Goal: Communication & Community: Answer question/provide support

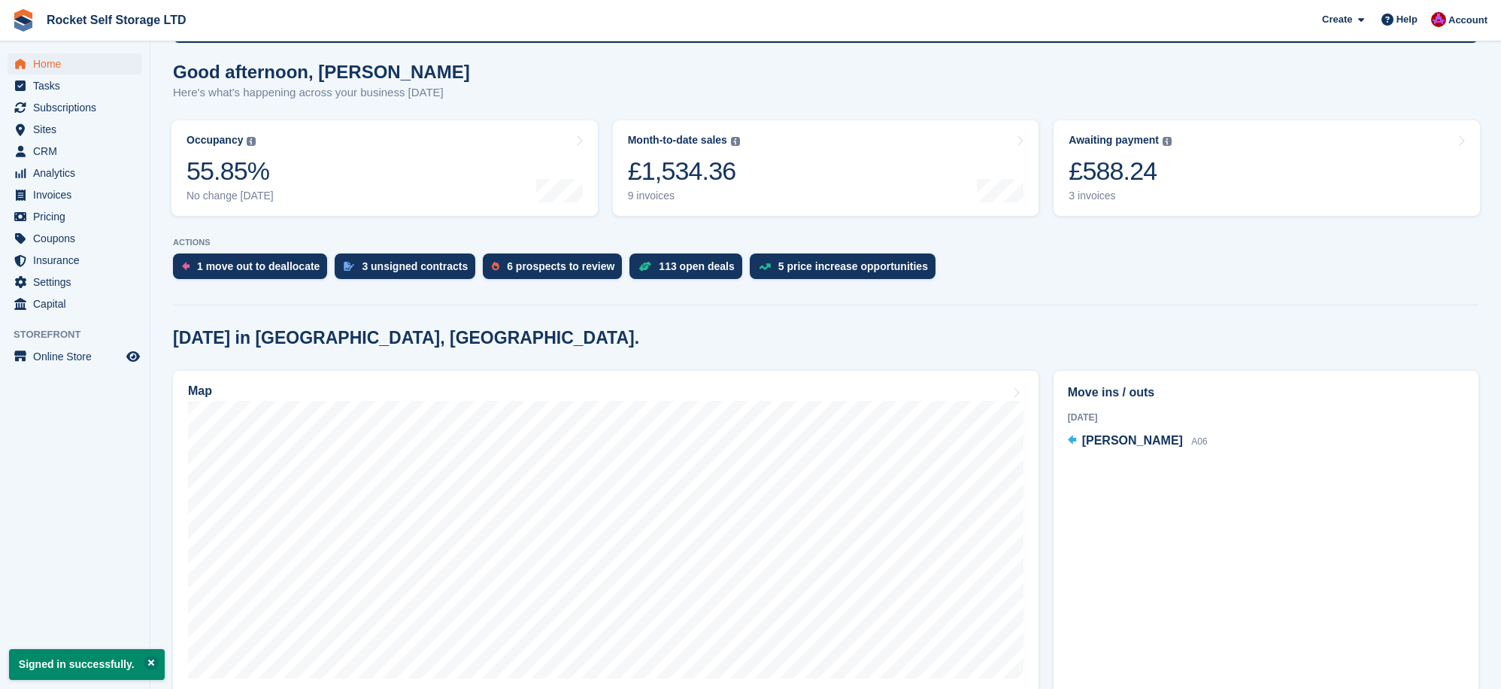
scroll to position [123, 0]
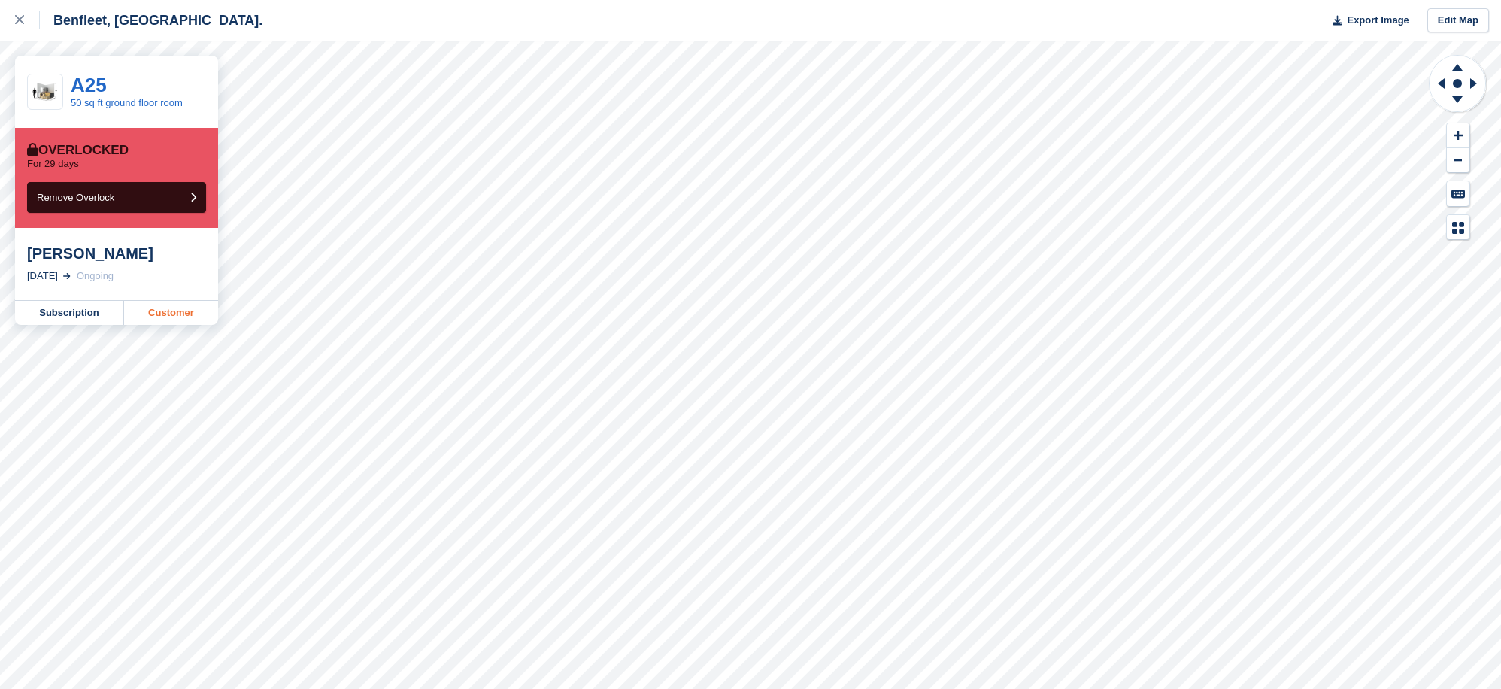
click at [165, 307] on link "Customer" at bounding box center [171, 313] width 94 height 24
click at [181, 311] on link "Customer" at bounding box center [171, 313] width 94 height 24
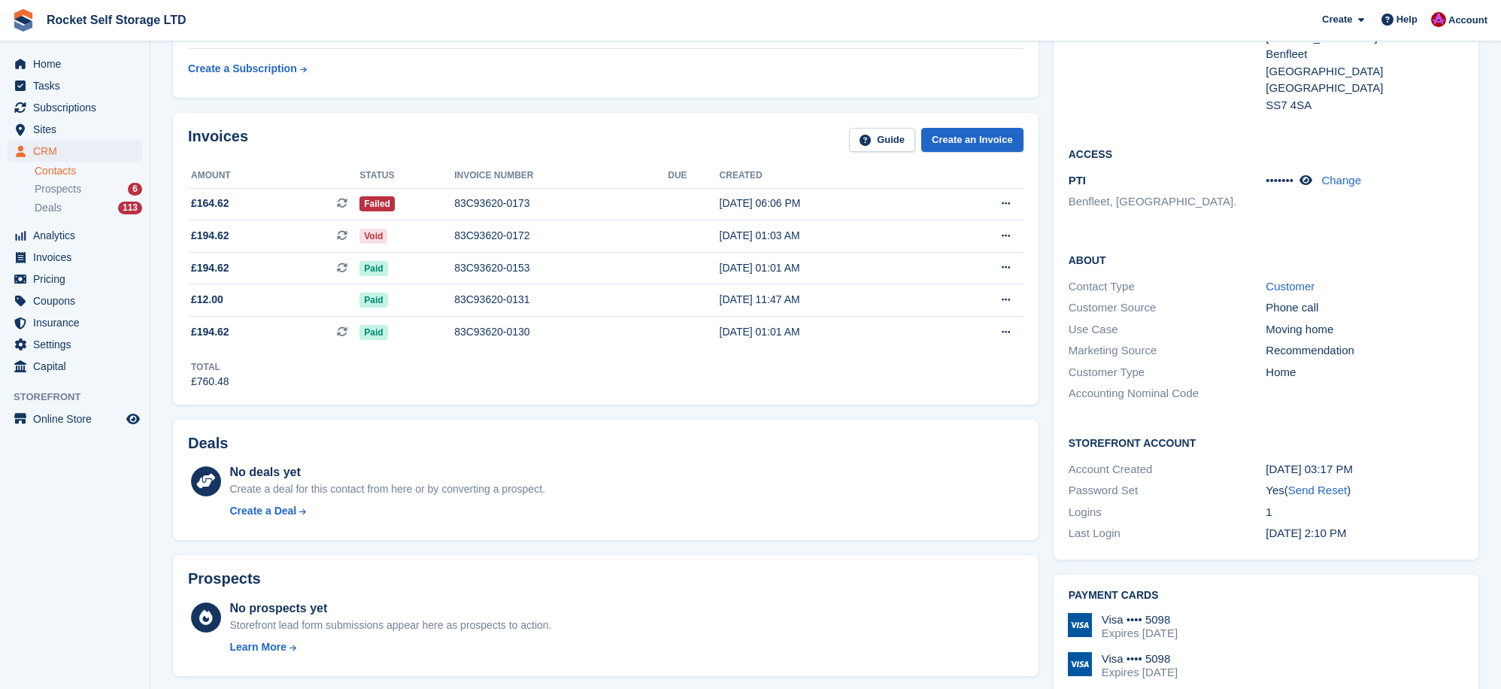
scroll to position [217, 0]
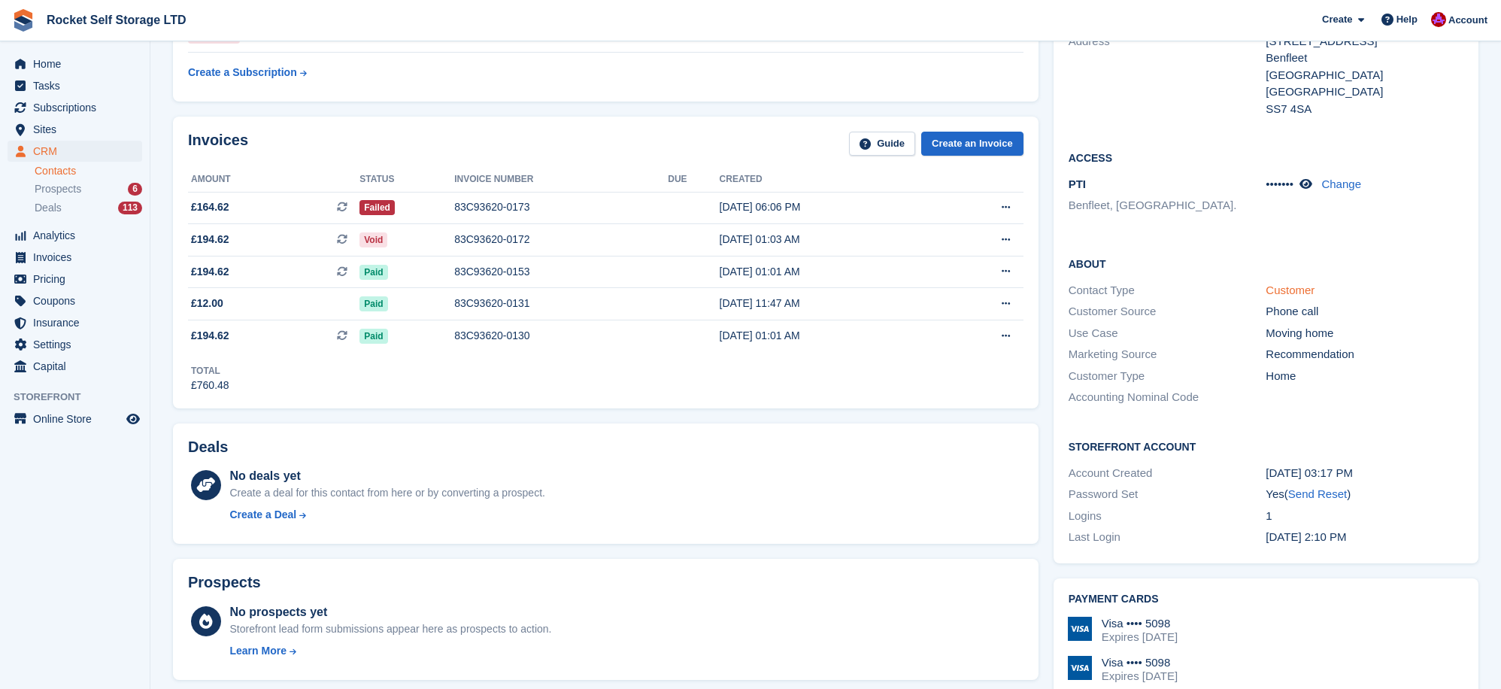
click at [1277, 291] on link "Customer" at bounding box center [1290, 290] width 49 height 13
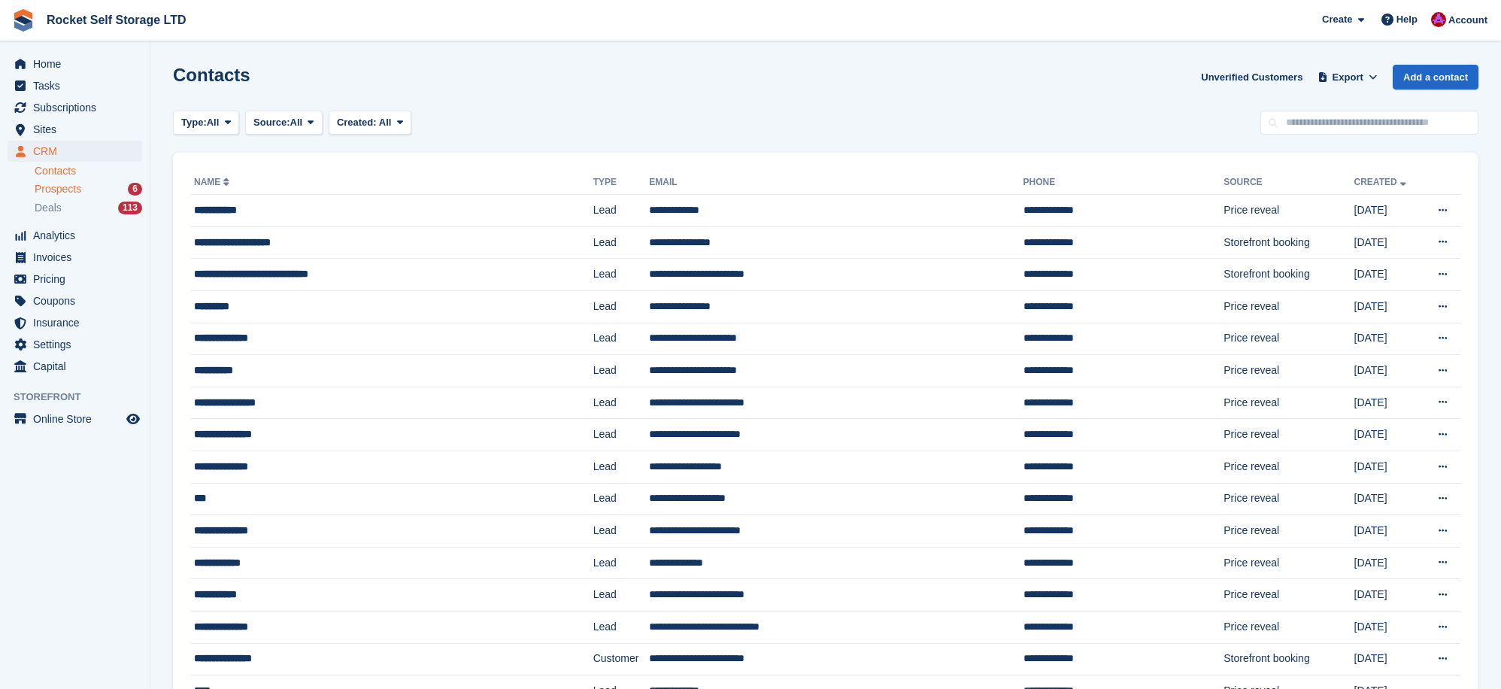
click at [97, 190] on div "Prospects 6" at bounding box center [89, 189] width 108 height 14
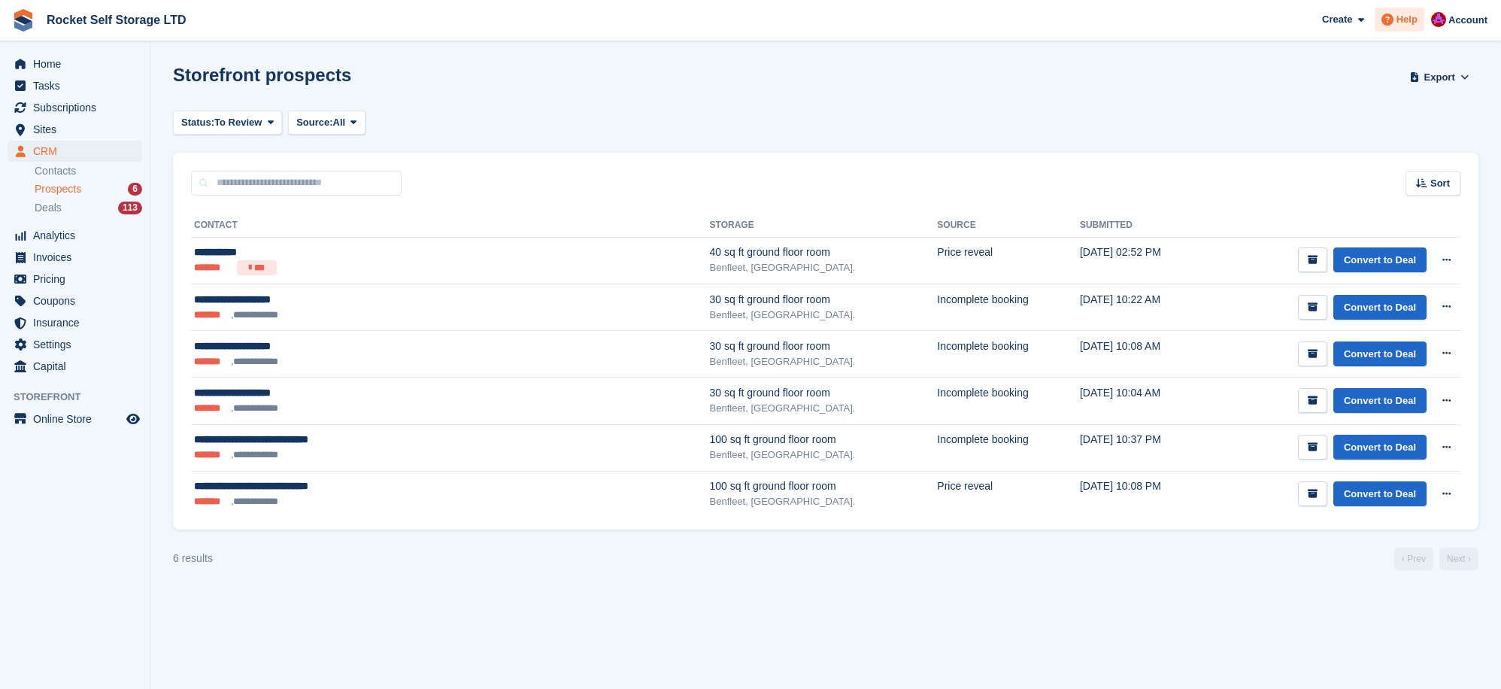
click at [1402, 26] on span "Help" at bounding box center [1407, 19] width 21 height 15
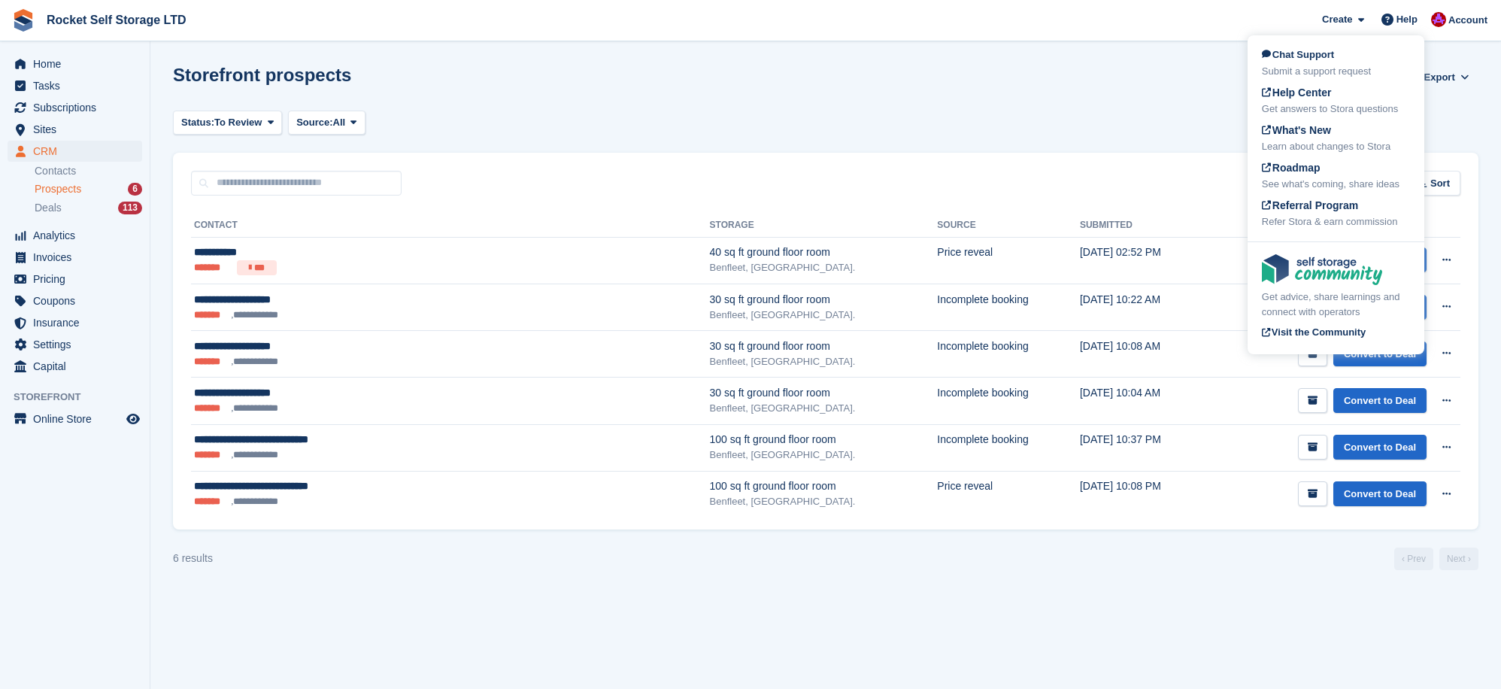
click at [1320, 58] on span "Chat Support" at bounding box center [1298, 54] width 72 height 11
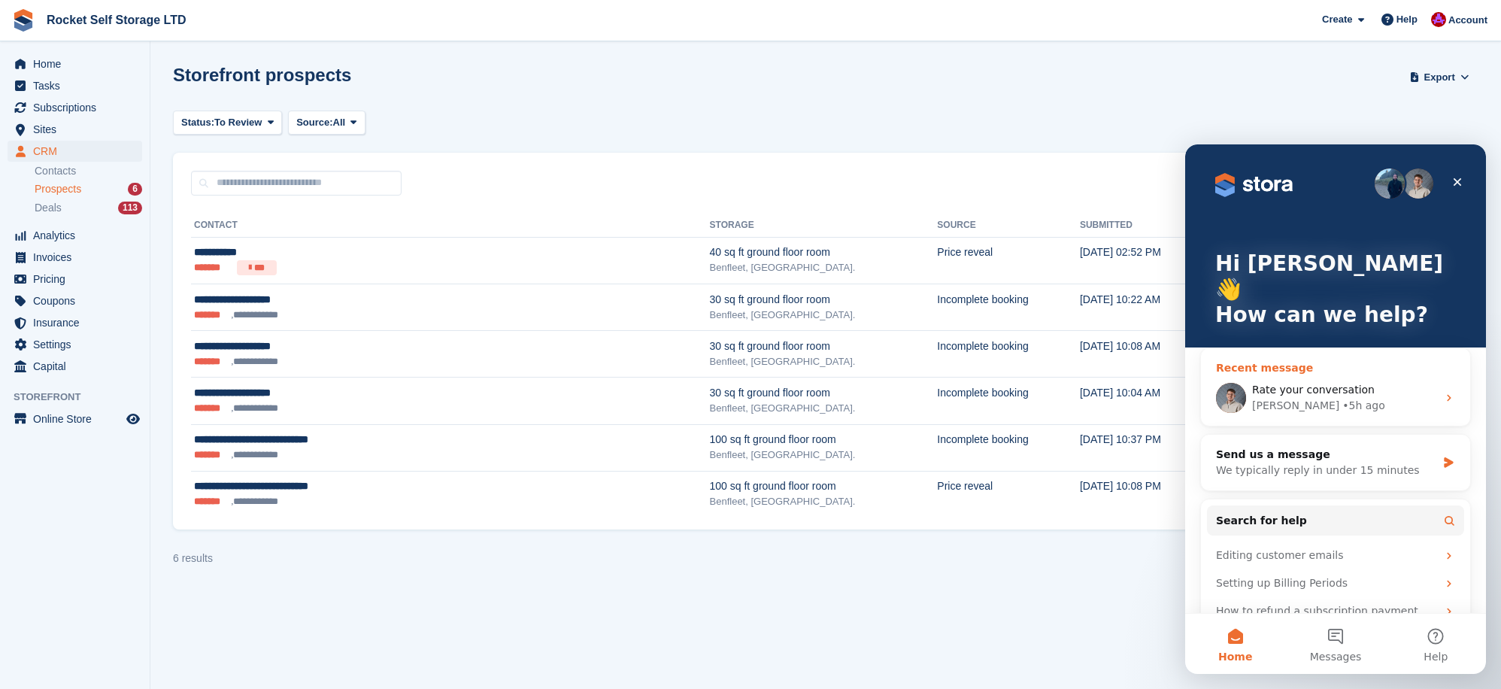
click at [1288, 398] on div "Bradley" at bounding box center [1295, 406] width 87 height 16
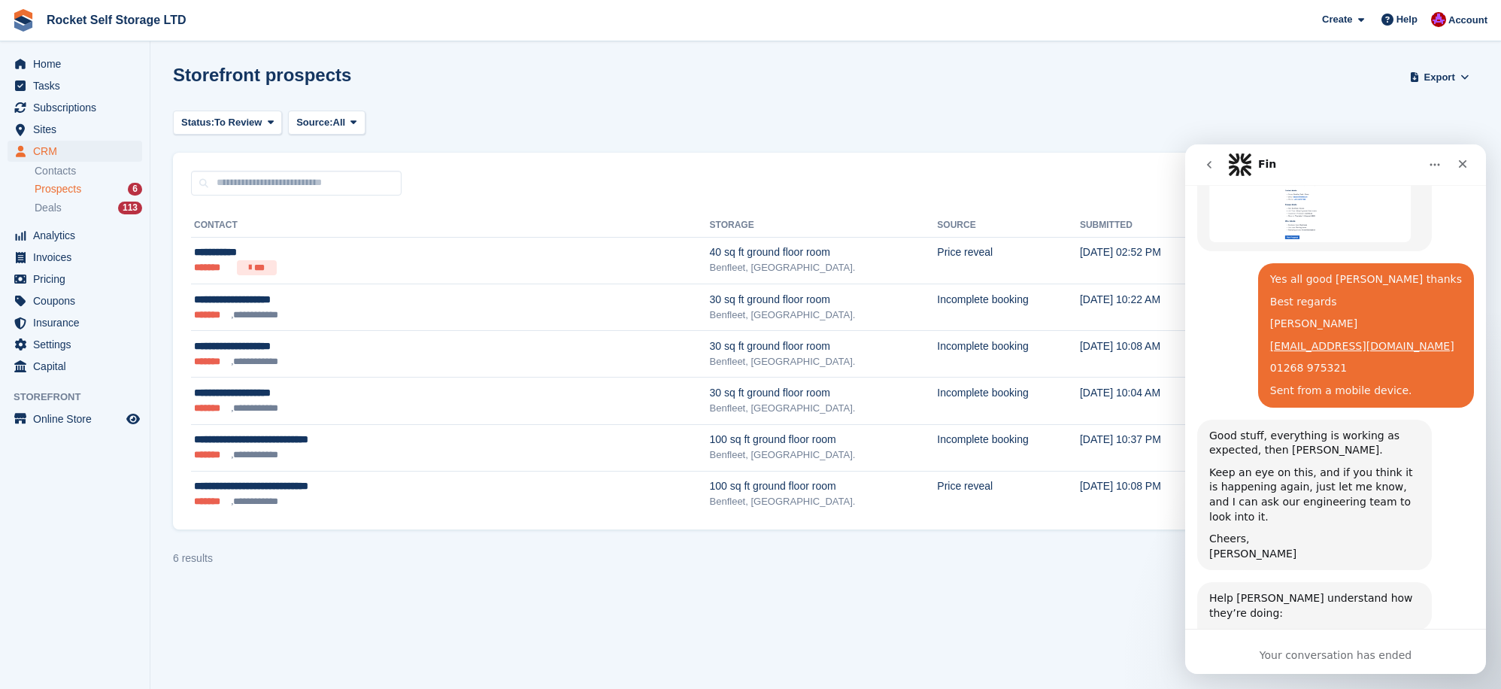
scroll to position [1986, 0]
click at [1207, 166] on icon "go back" at bounding box center [1209, 165] width 12 height 12
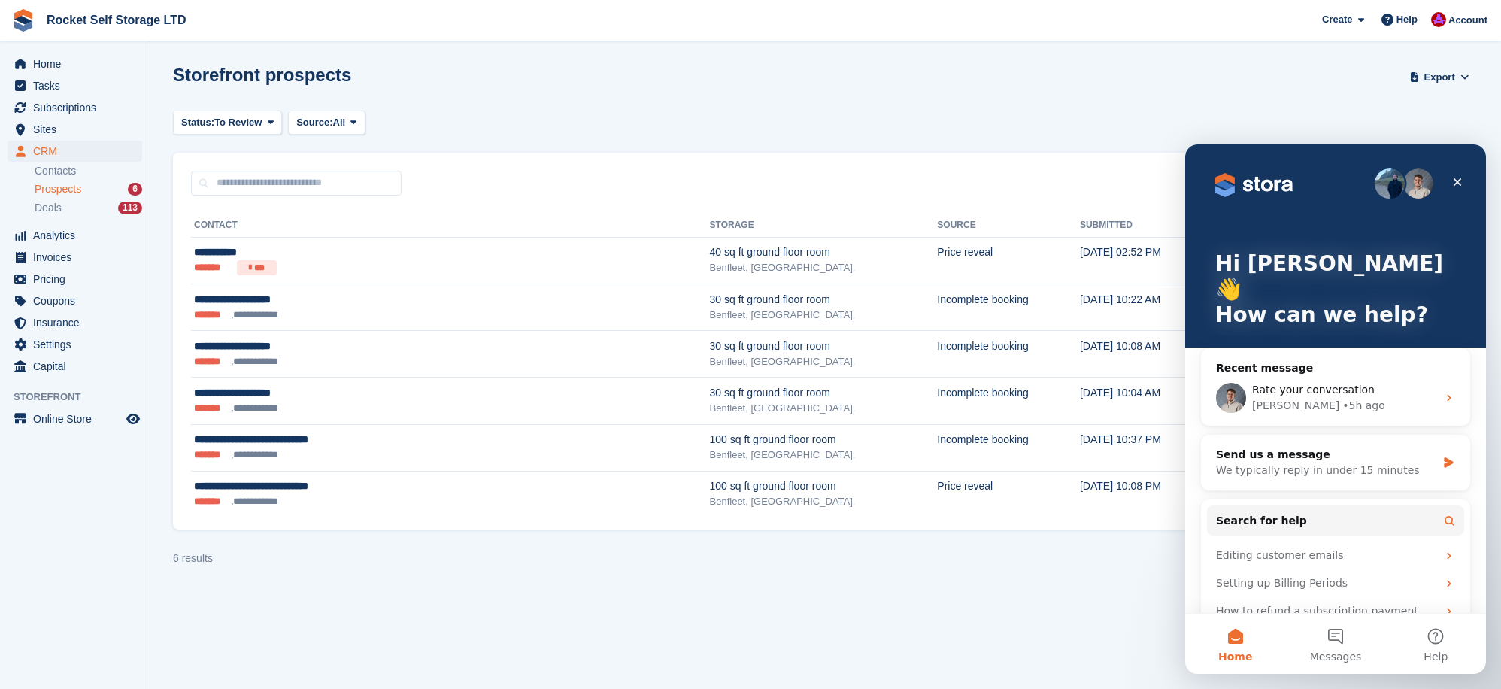
scroll to position [0, 0]
click at [1306, 463] on div "We typically reply in under 15 minutes" at bounding box center [1326, 471] width 220 height 16
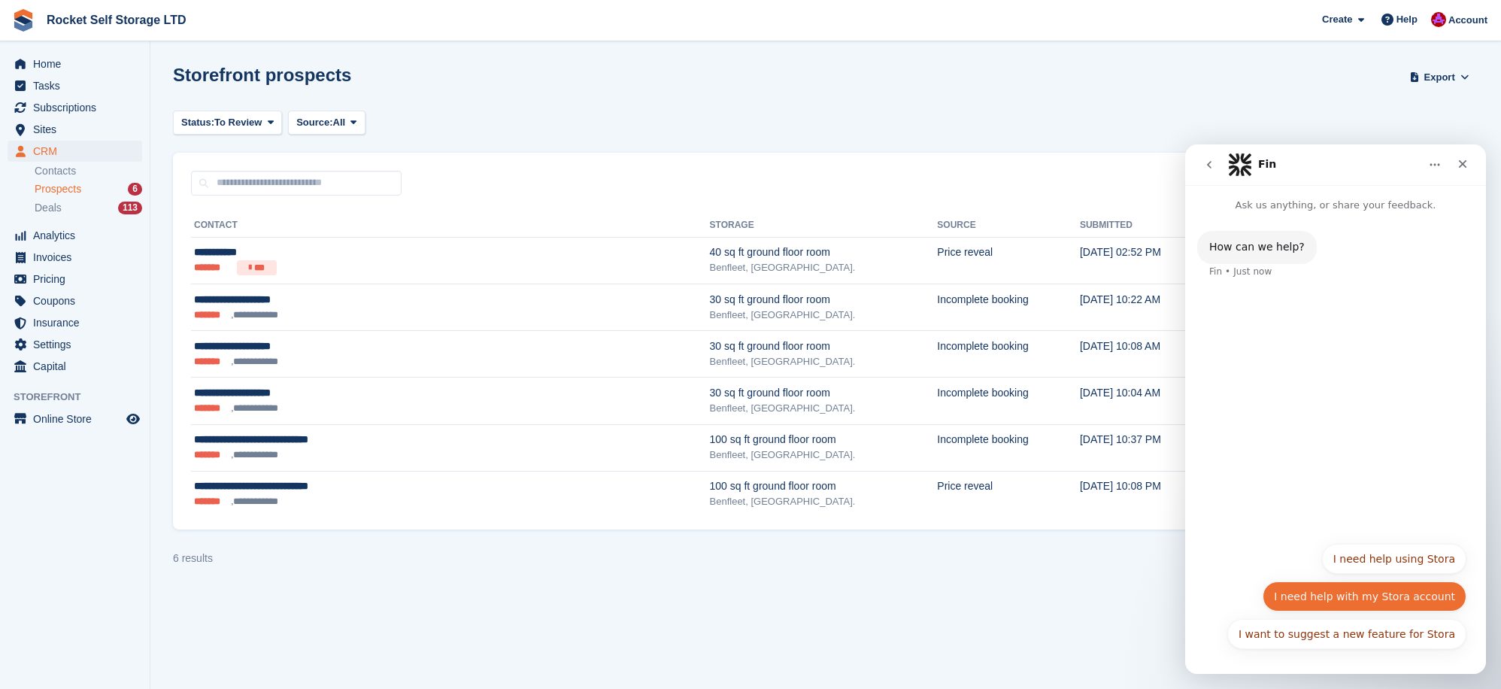
click at [1377, 600] on button "I need help with my Stora account" at bounding box center [1365, 596] width 204 height 30
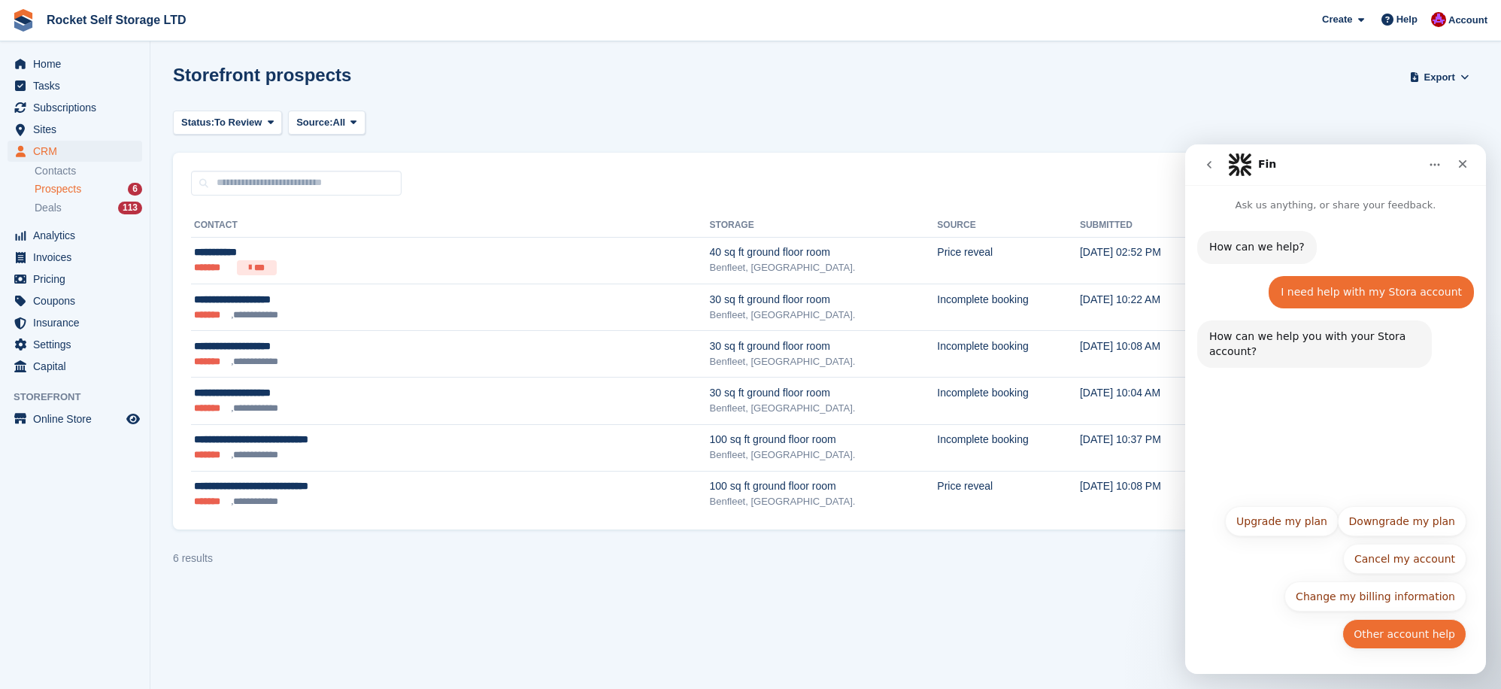
click at [1395, 637] on button "Other account help" at bounding box center [1405, 634] width 124 height 30
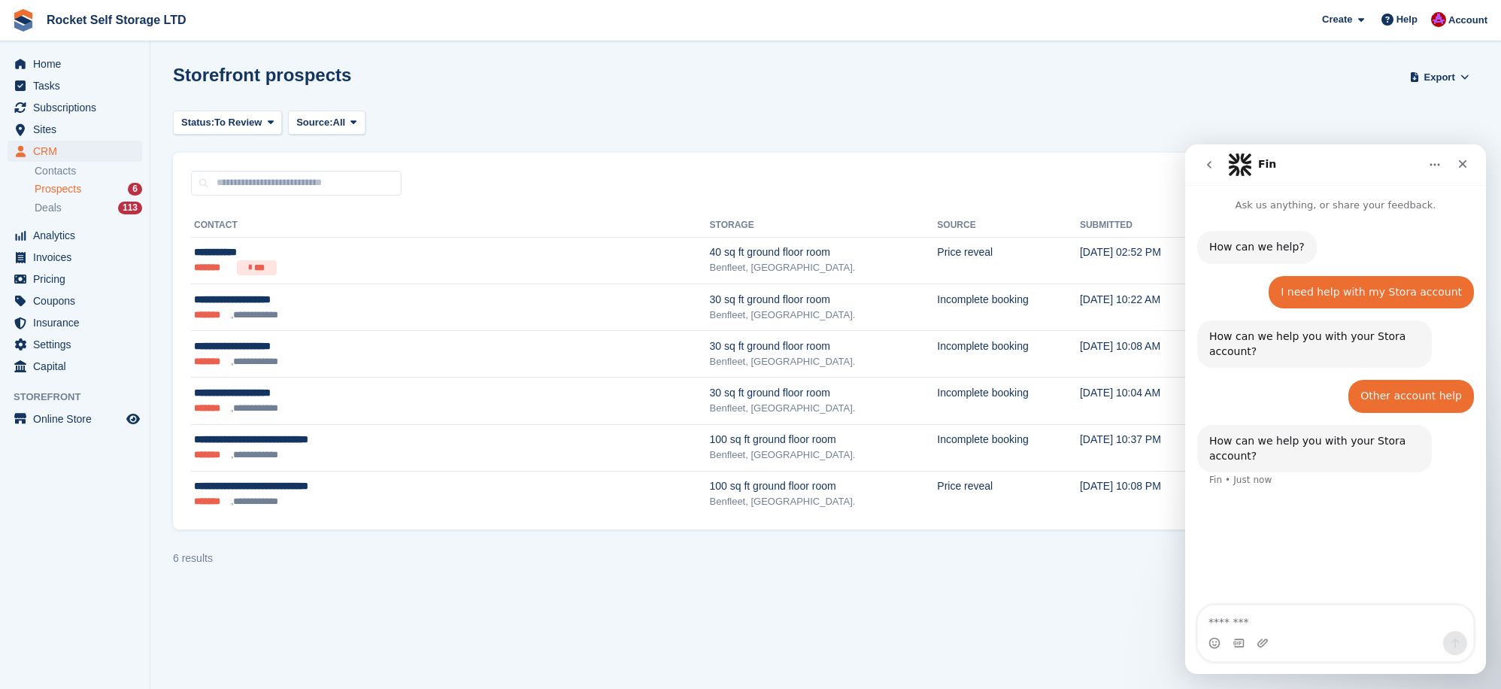
click at [1276, 621] on textarea "Message…" at bounding box center [1335, 618] width 275 height 26
type textarea "******"
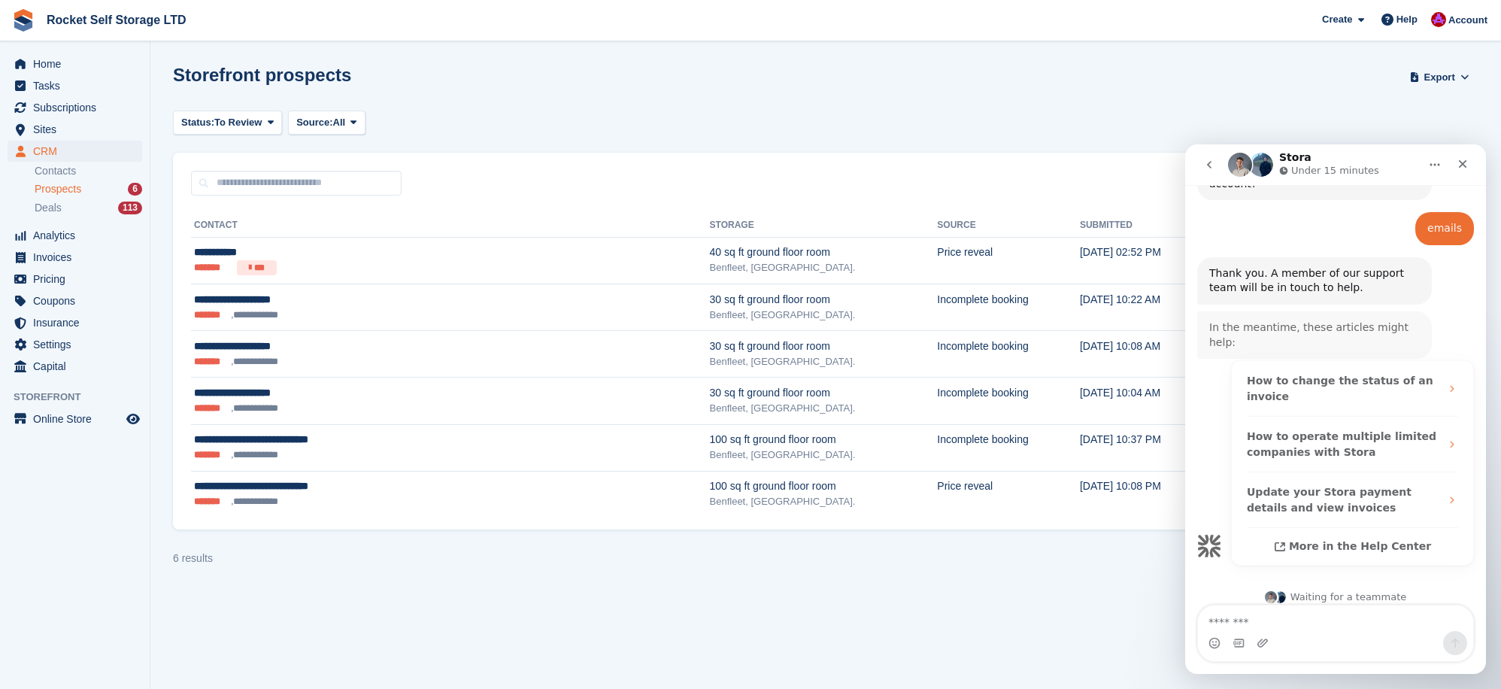
scroll to position [271, 0]
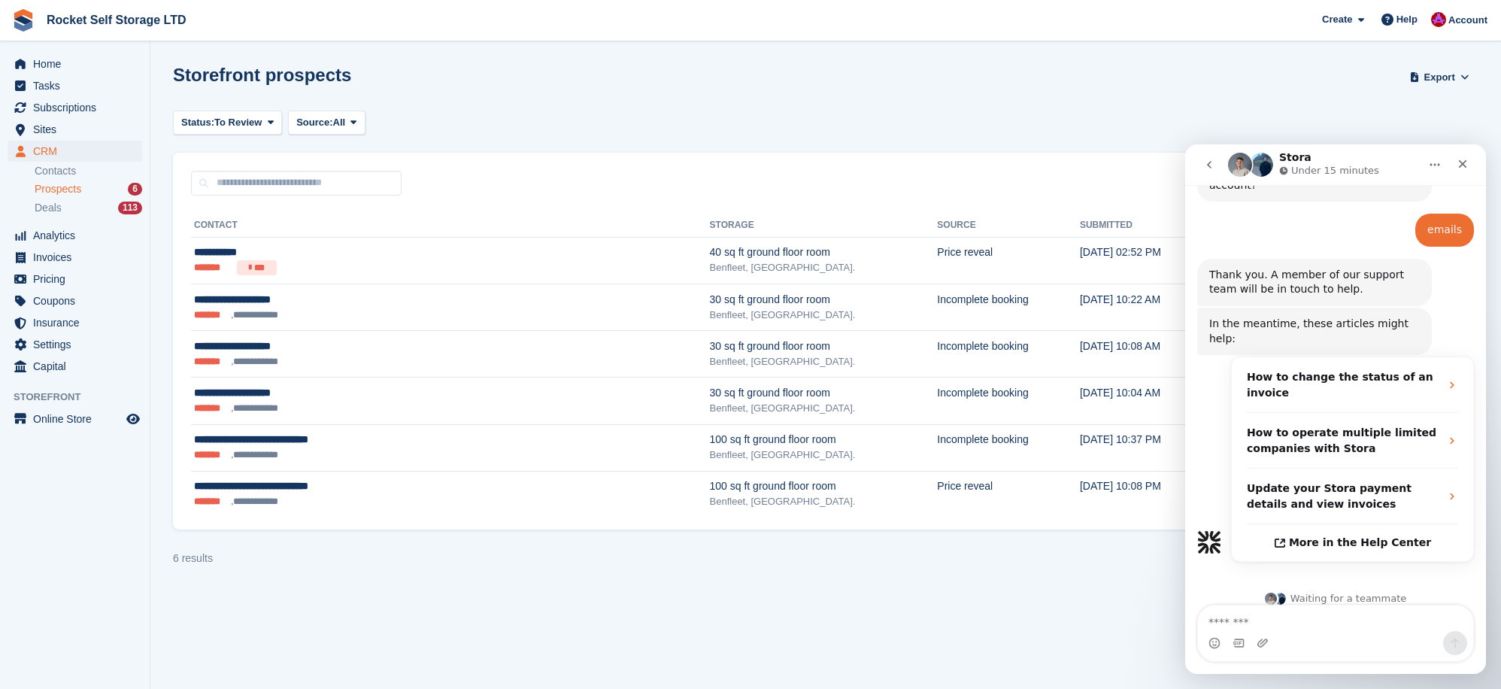
click at [1272, 618] on textarea "Message…" at bounding box center [1335, 618] width 275 height 26
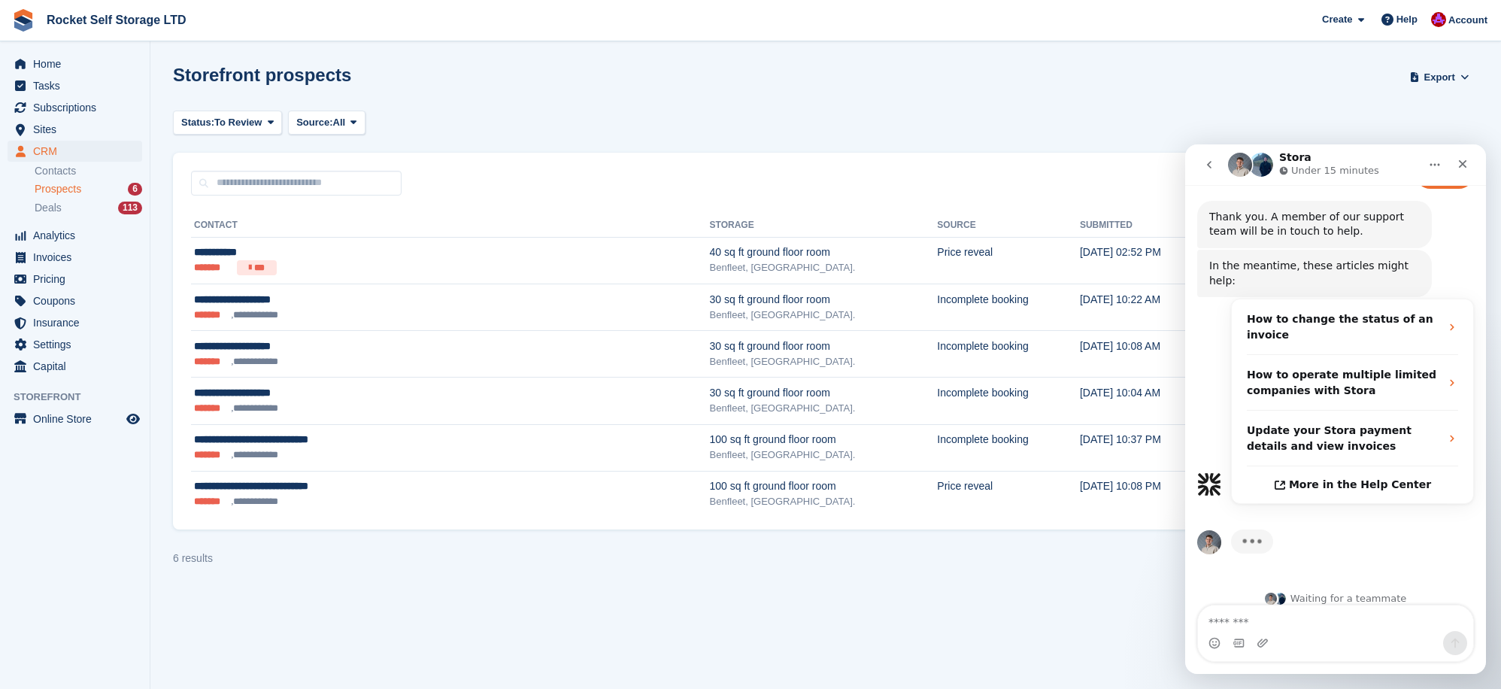
click at [1272, 617] on textarea "Message…" at bounding box center [1335, 618] width 275 height 26
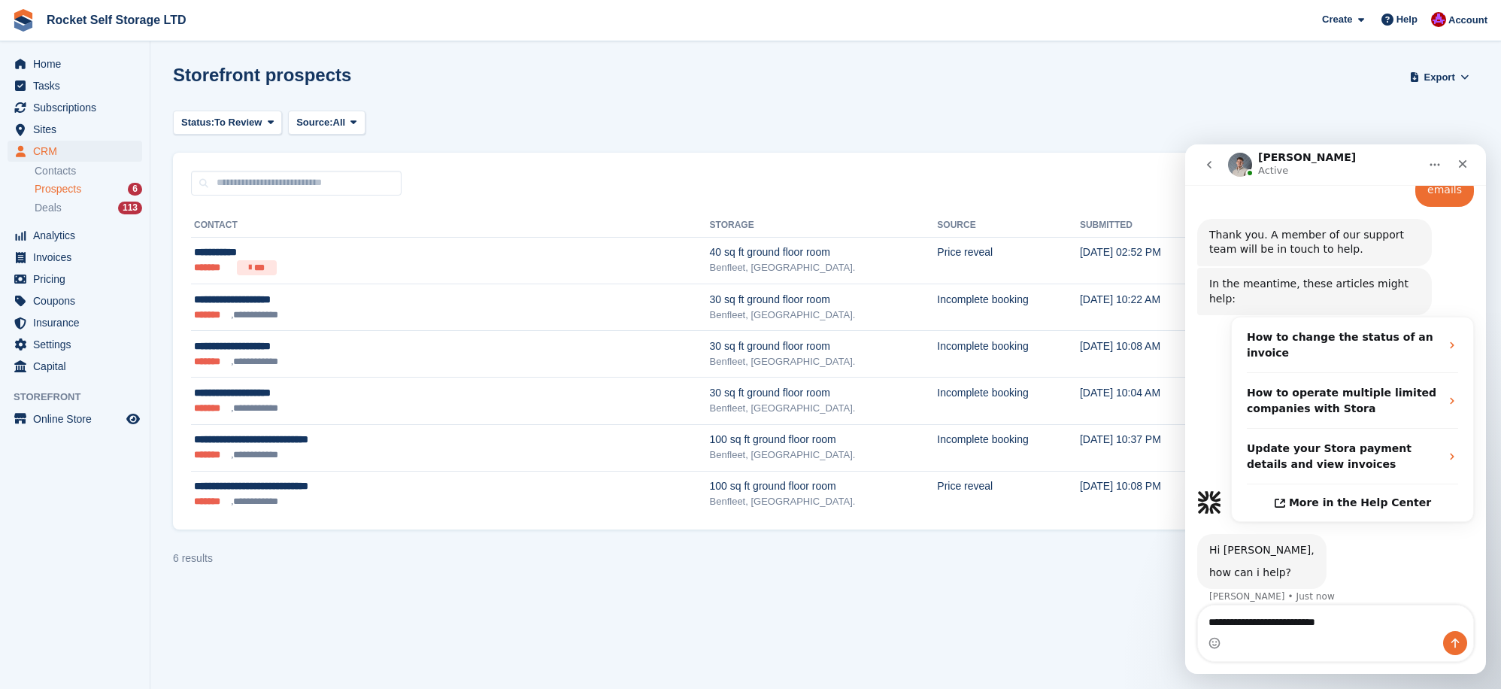
type textarea "**********"
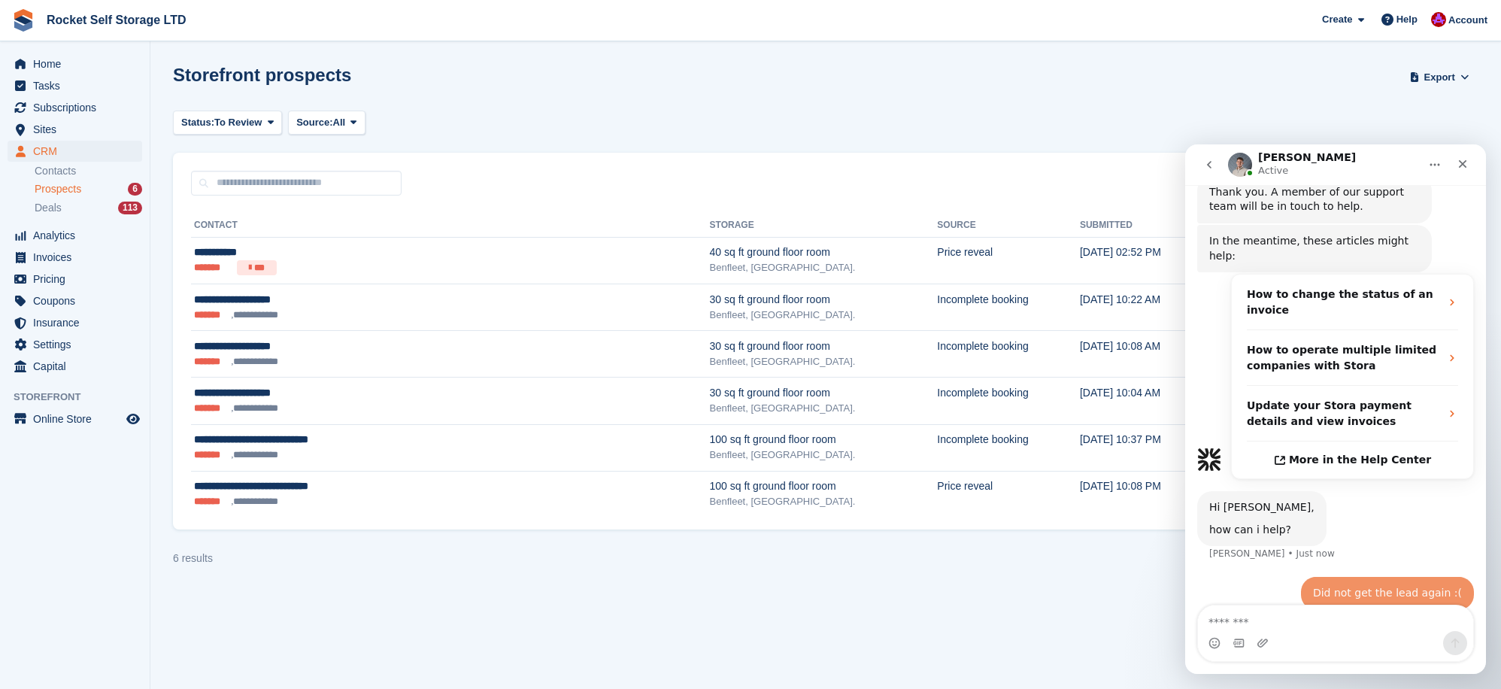
scroll to position [356, 0]
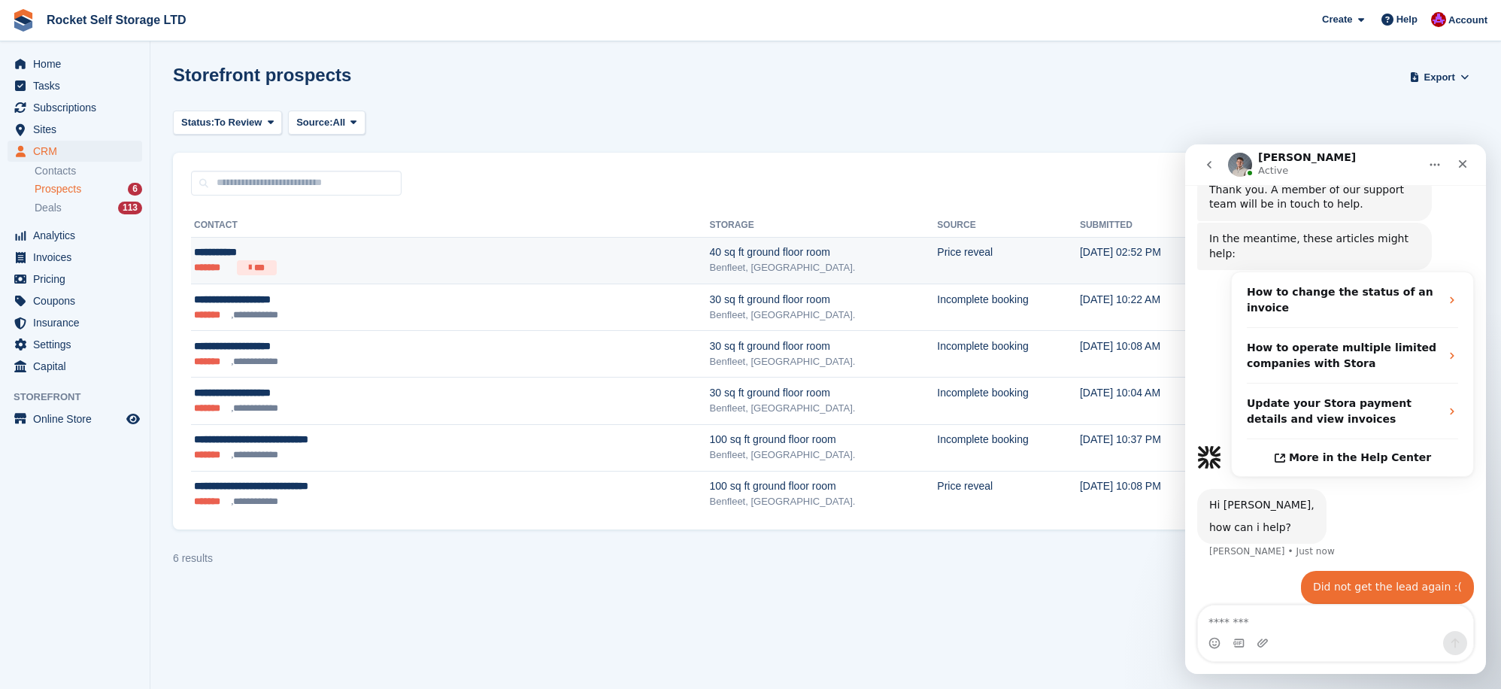
click at [271, 253] on div "**********" at bounding box center [358, 252] width 329 height 16
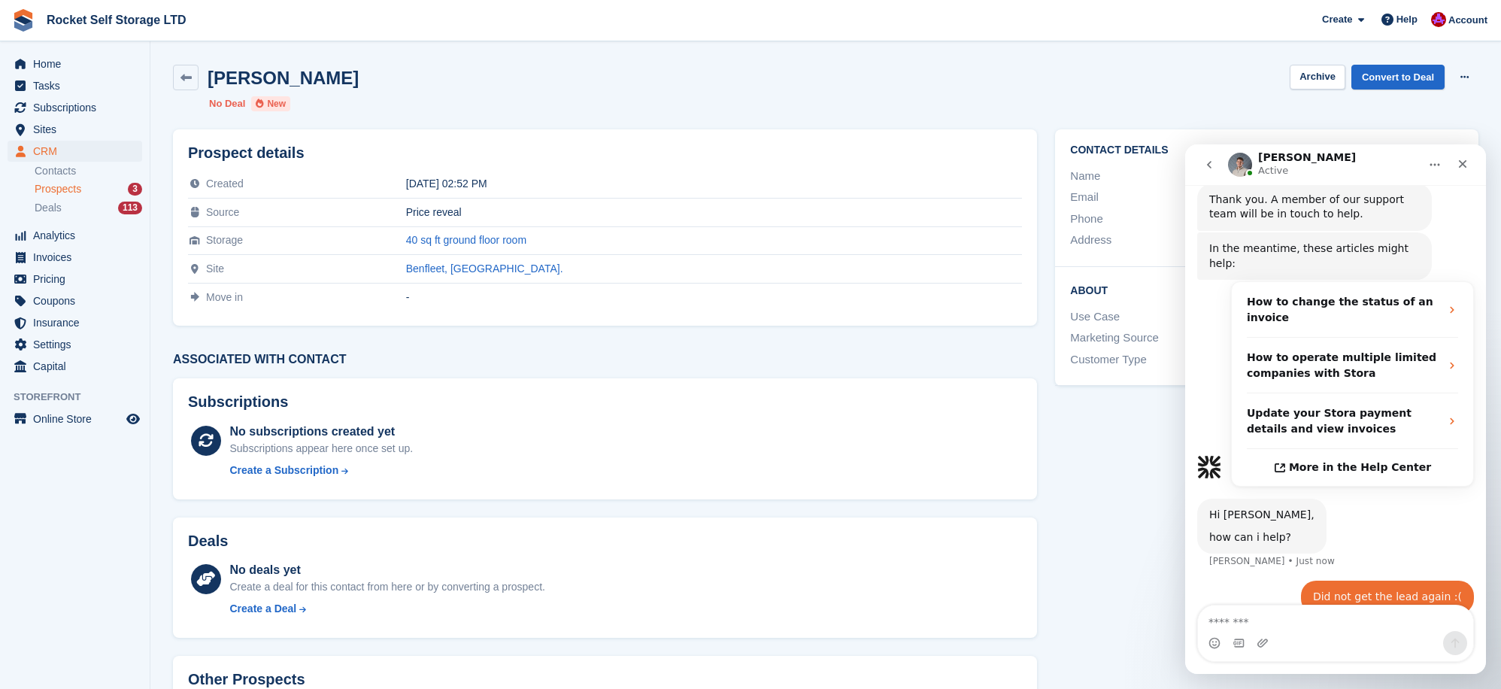
scroll to position [356, 0]
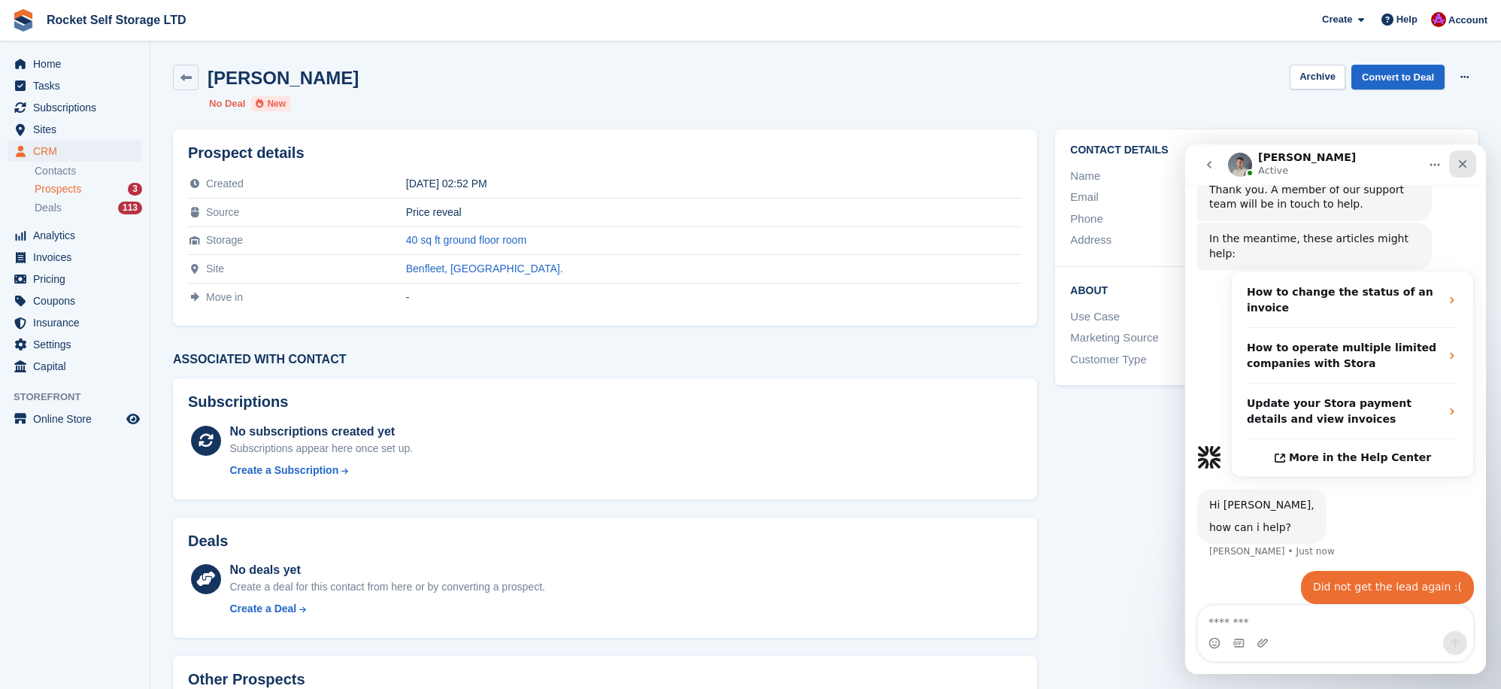
click at [1461, 167] on icon "Close" at bounding box center [1463, 164] width 12 height 12
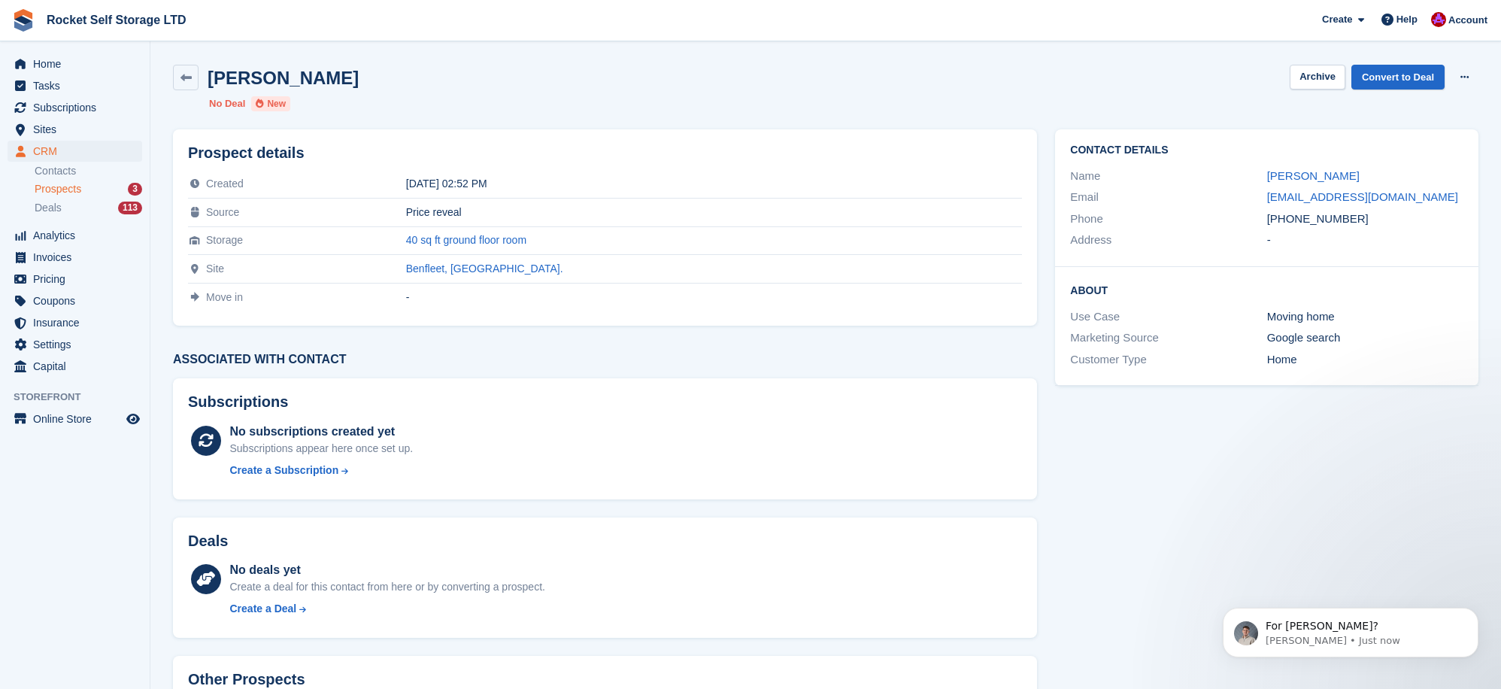
scroll to position [400, 0]
click at [1328, 624] on p "For Amy Simmons?" at bounding box center [1363, 626] width 194 height 15
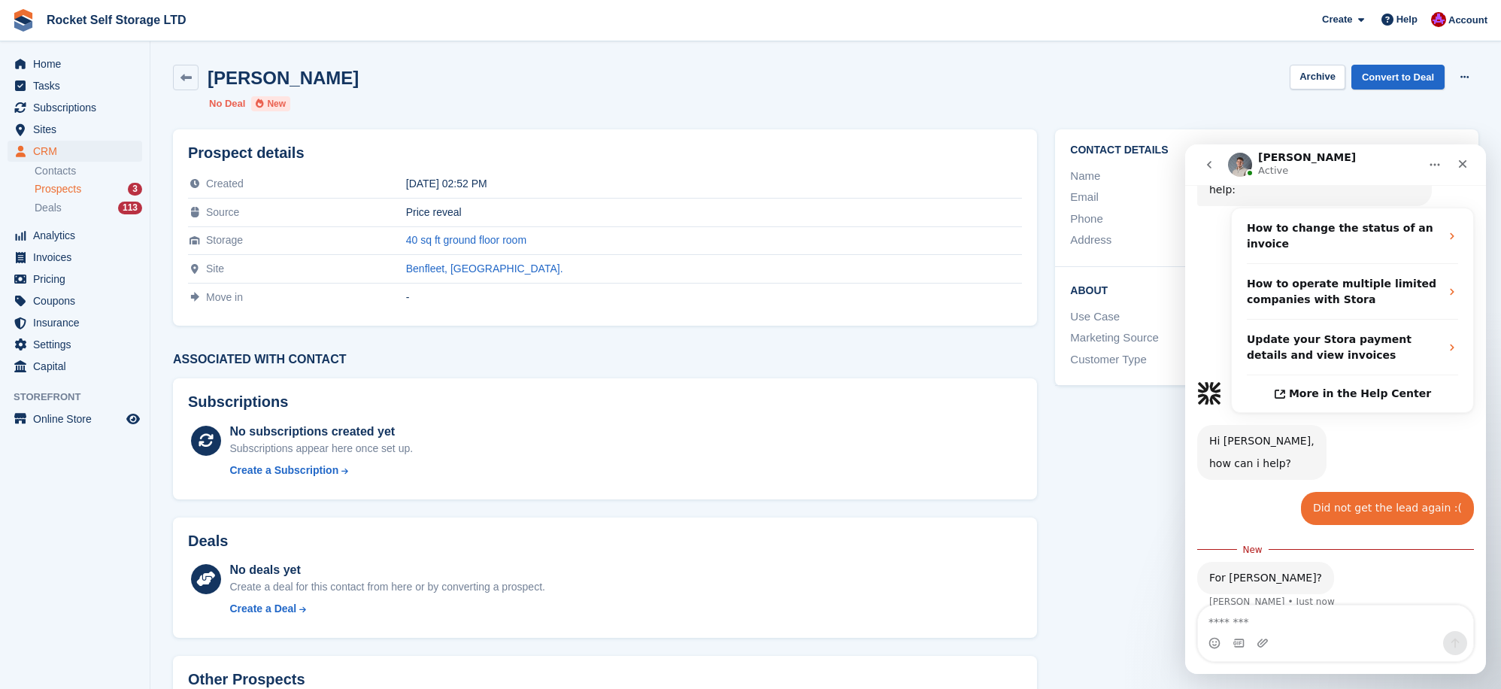
scroll to position [425, 0]
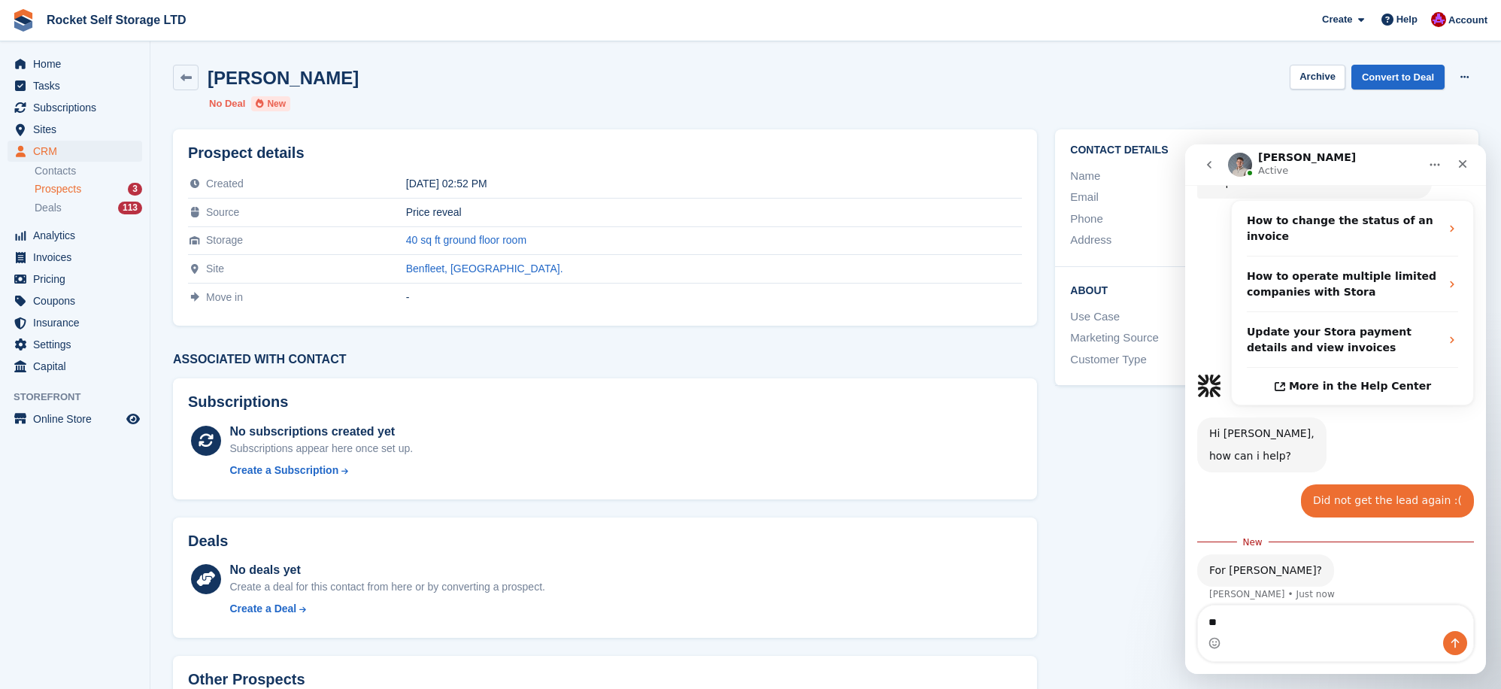
type textarea "***"
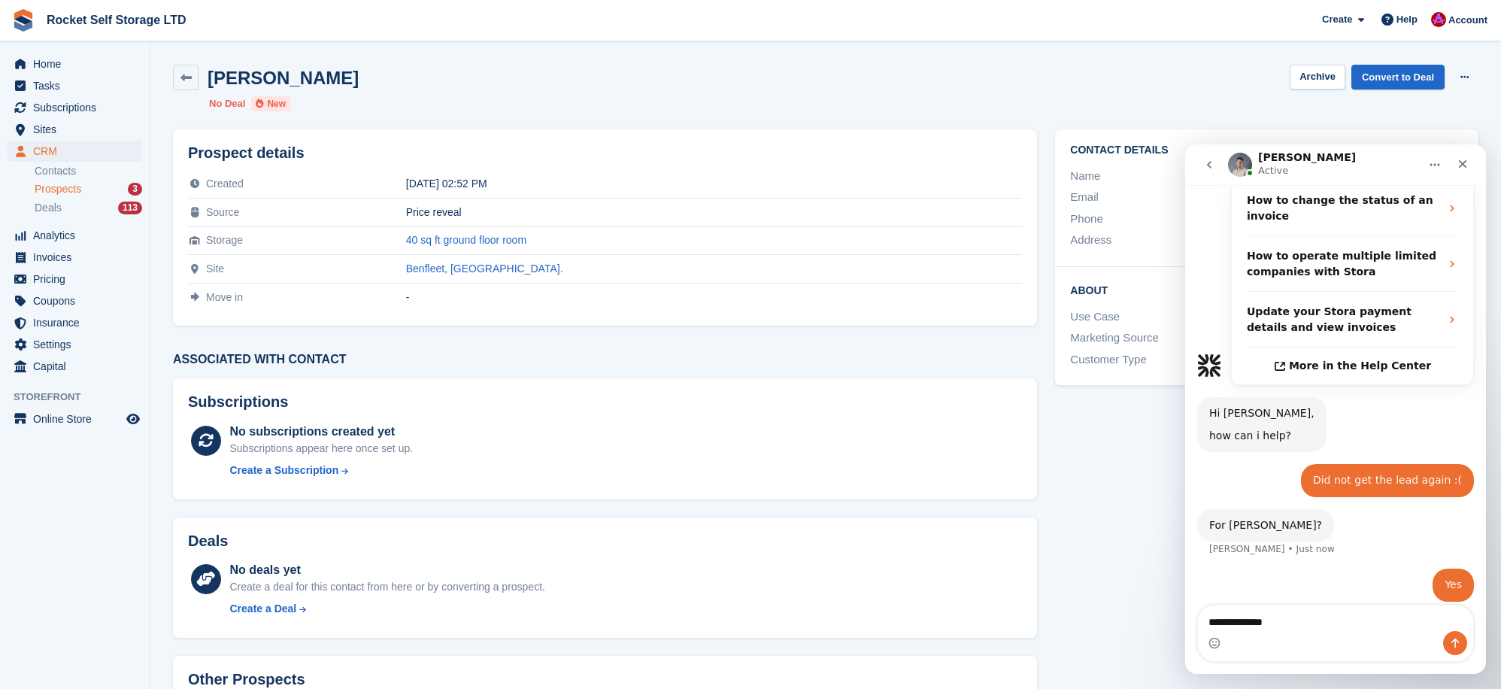
type textarea "**********"
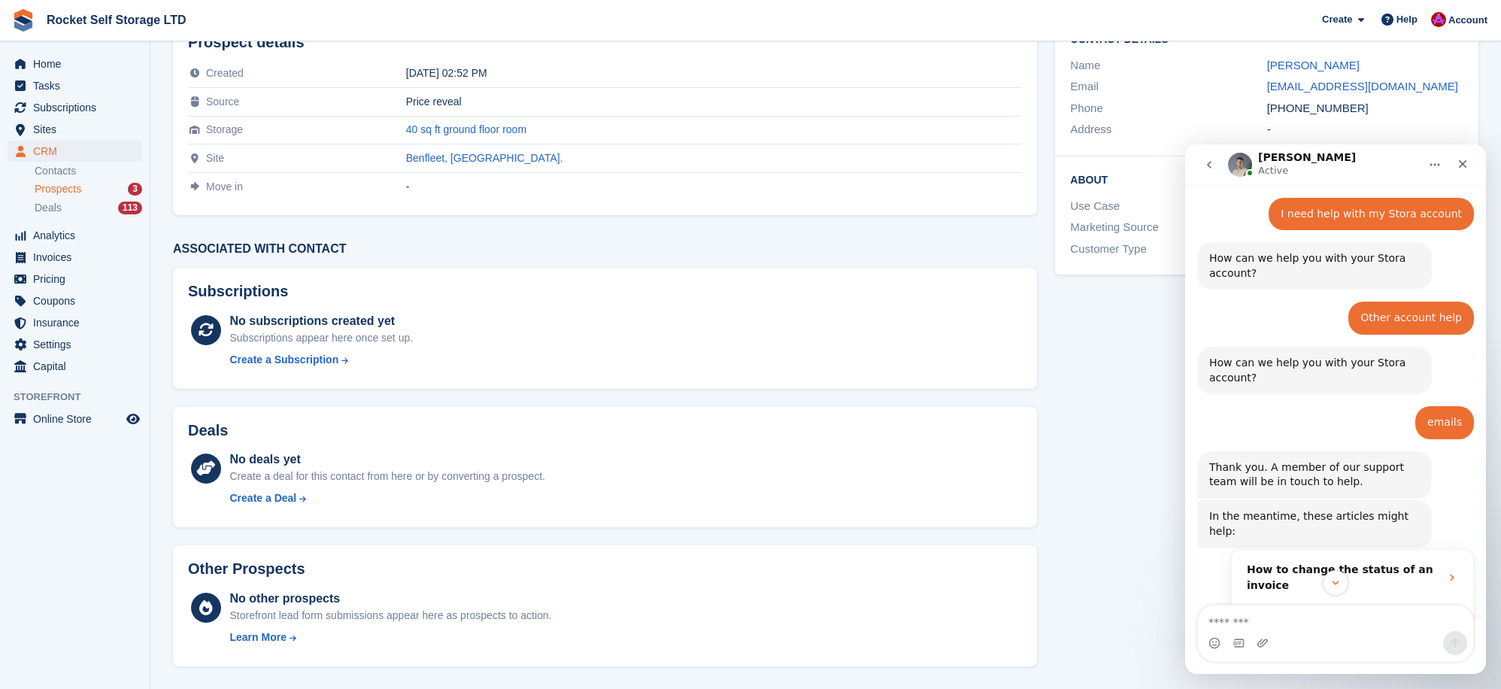
scroll to position [0, 0]
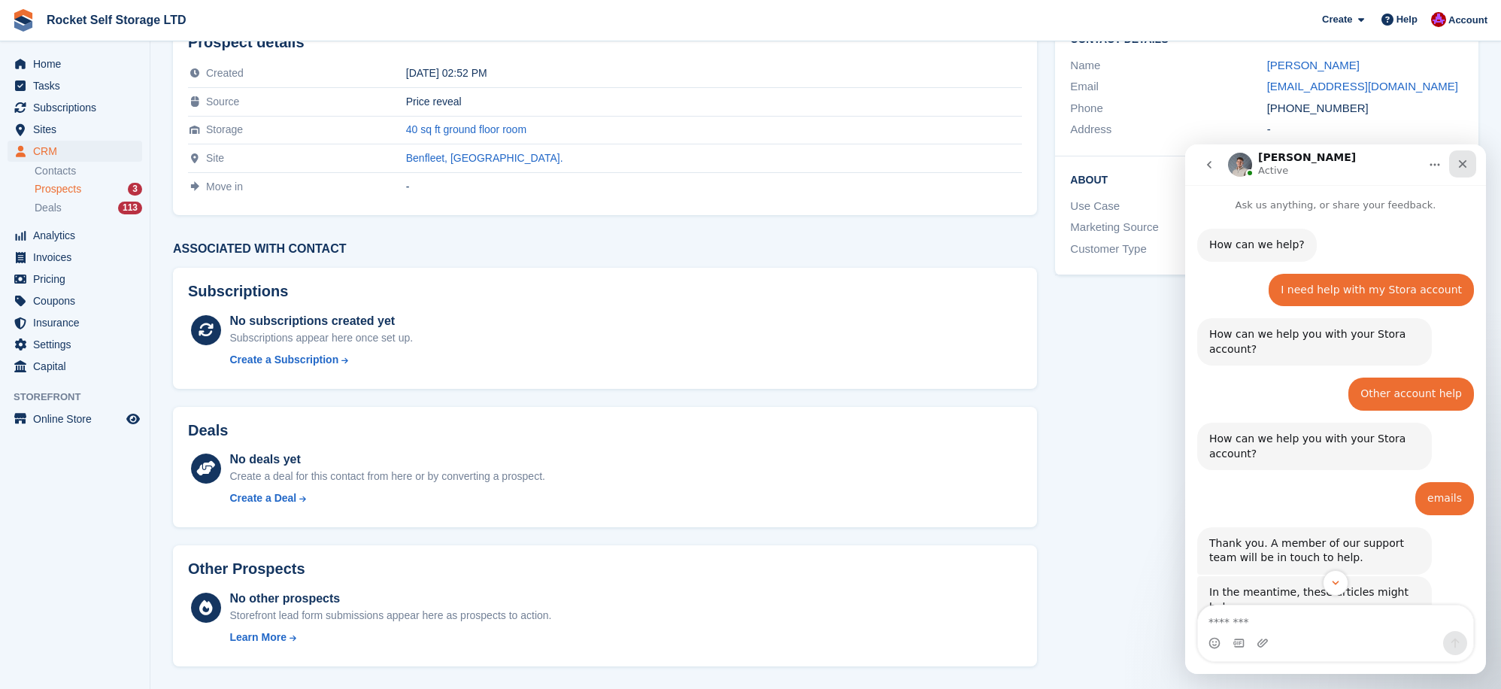
click at [1461, 162] on icon "Close" at bounding box center [1463, 164] width 8 height 8
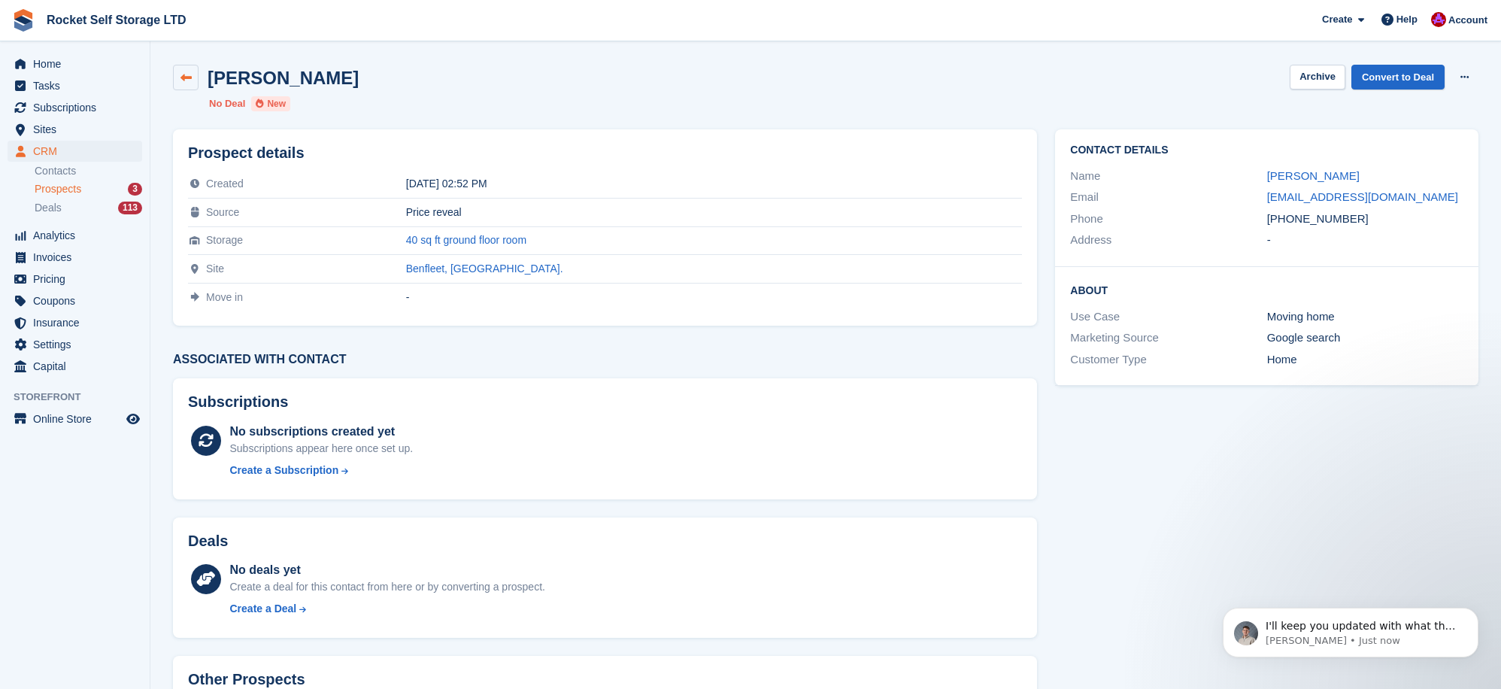
click at [193, 80] on link at bounding box center [186, 78] width 26 height 26
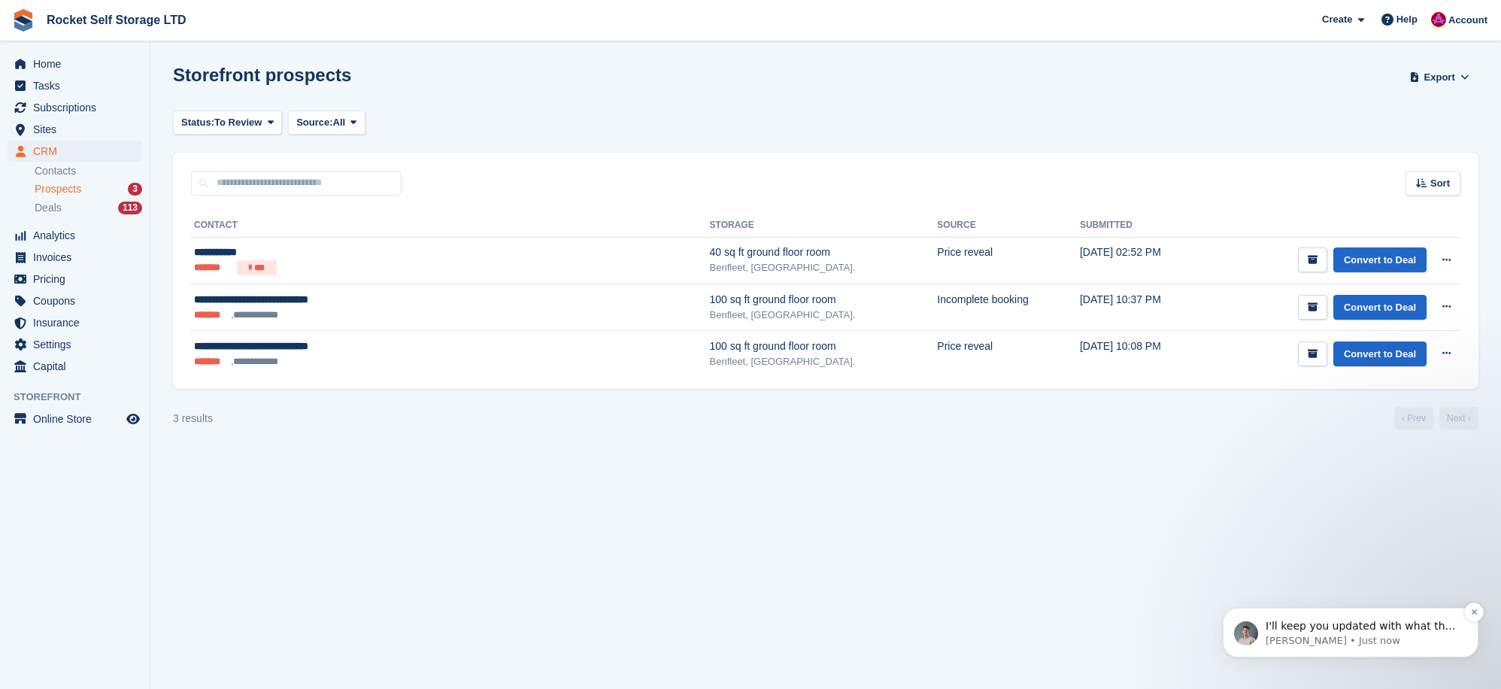
click at [1373, 621] on p "I'll keep you updated with what they say" at bounding box center [1363, 626] width 194 height 15
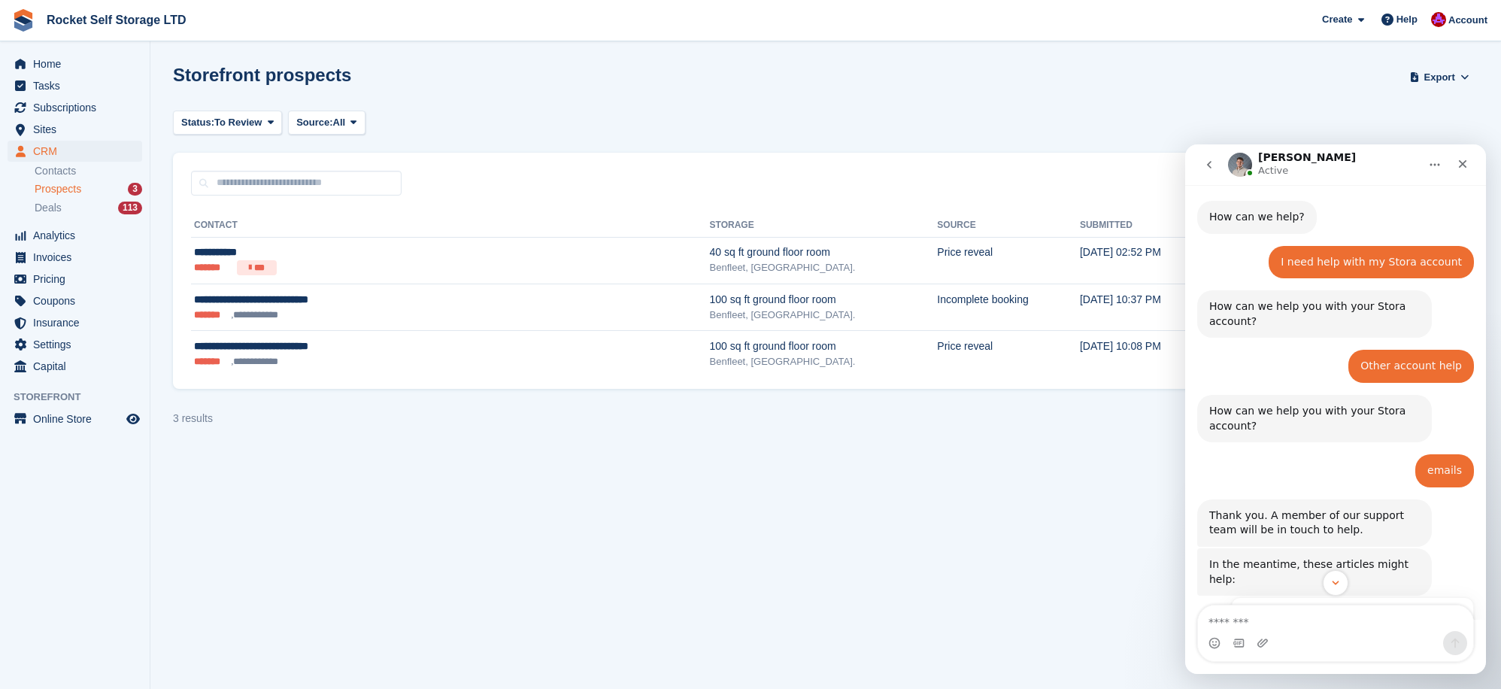
scroll to position [588, 0]
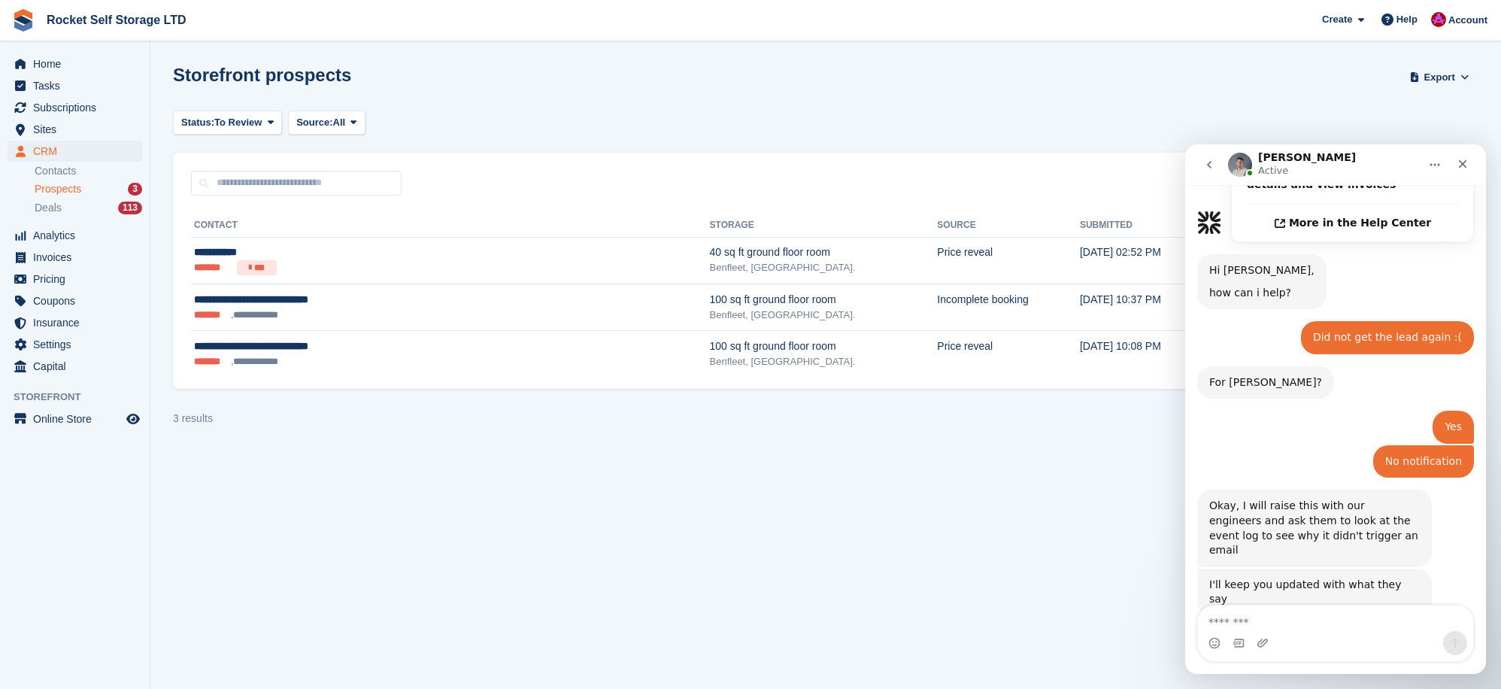
click at [1273, 621] on textarea "Message…" at bounding box center [1335, 618] width 275 height 26
type textarea "*********"
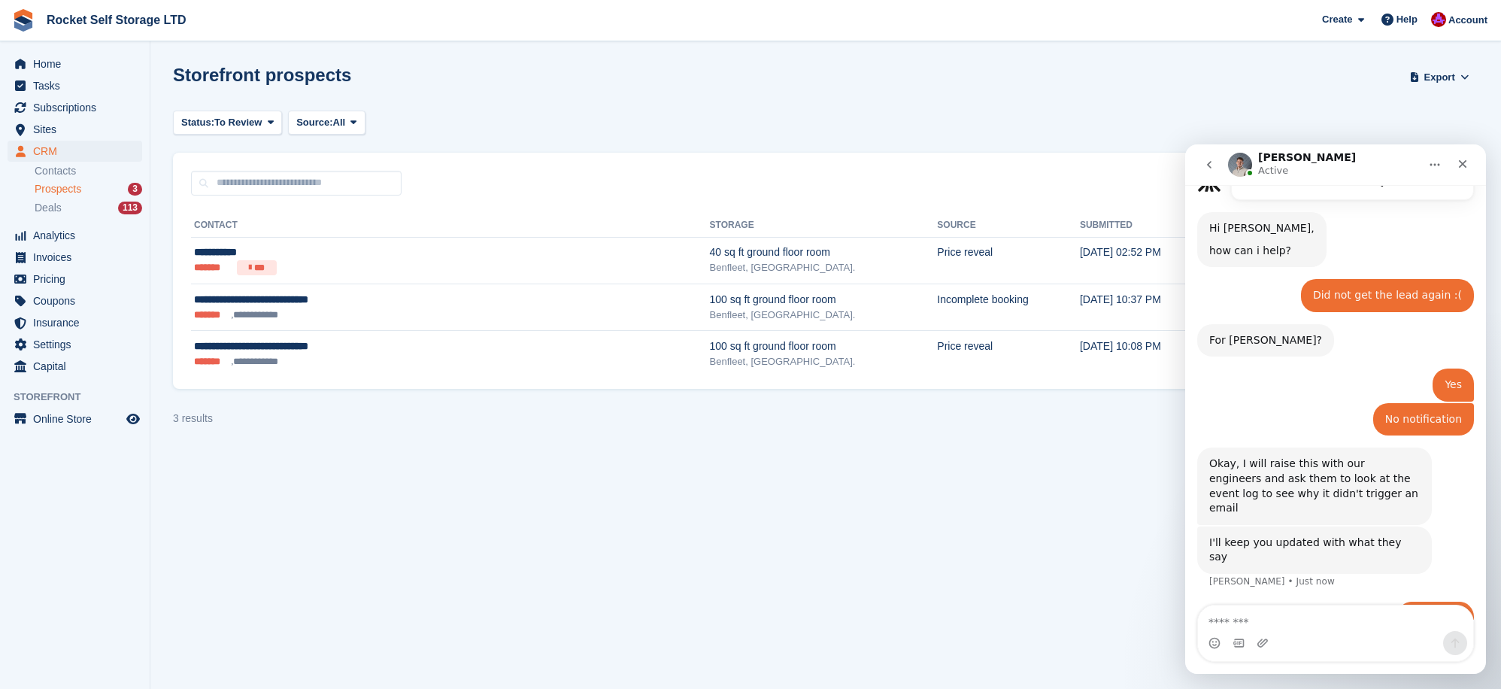
scroll to position [633, 0]
click at [57, 187] on span "Prospects" at bounding box center [58, 189] width 47 height 14
click at [741, 262] on div "Benfleet, [GEOGRAPHIC_DATA]." at bounding box center [824, 267] width 228 height 15
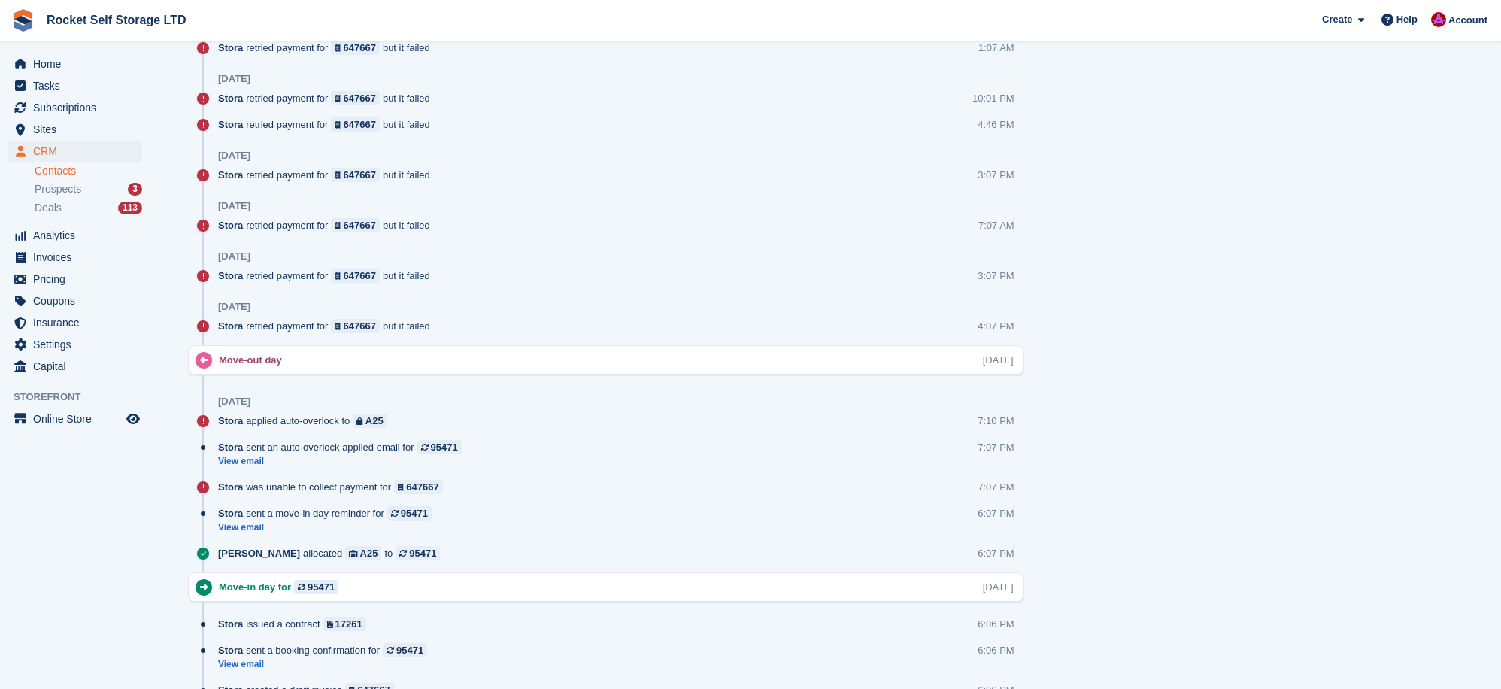
scroll to position [1367, 0]
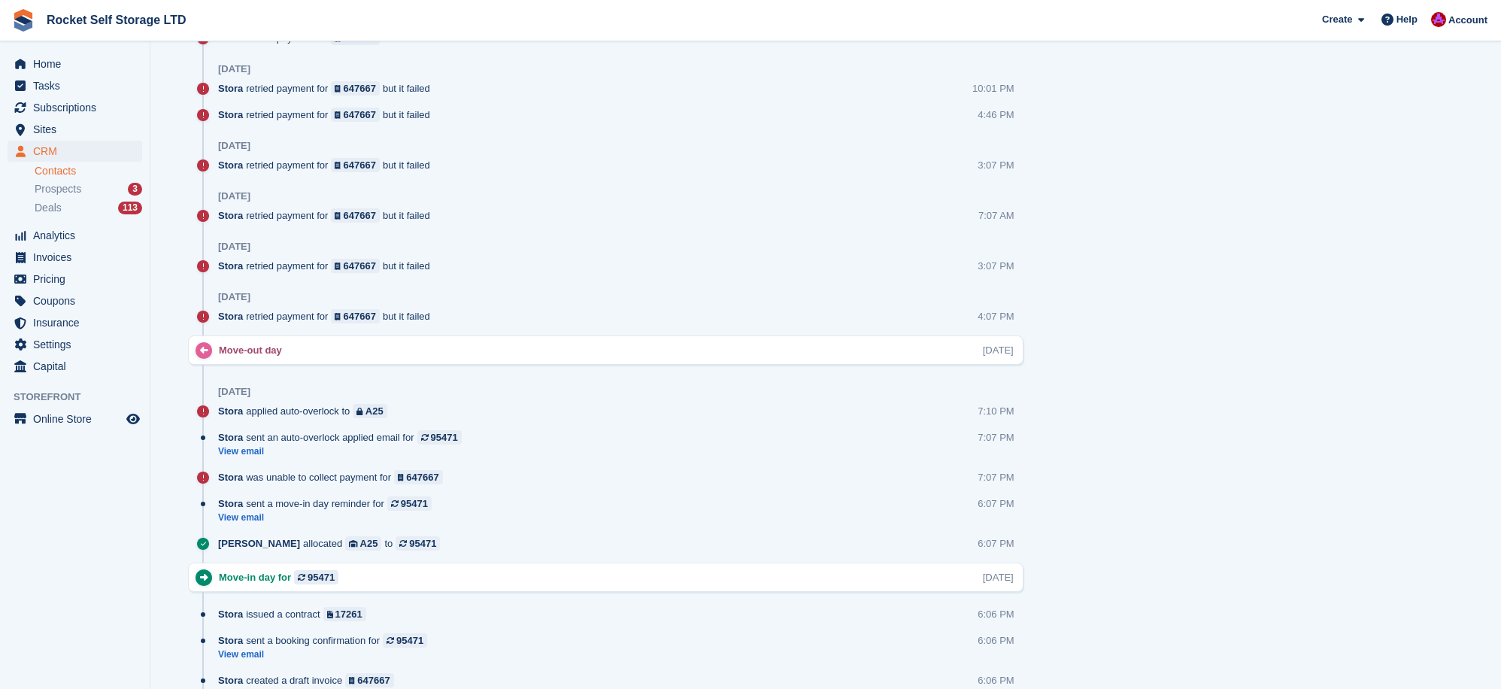
click at [320, 412] on div "Stora applied auto-overlock to A25" at bounding box center [306, 411] width 177 height 14
click at [235, 452] on link "View email" at bounding box center [343, 451] width 251 height 13
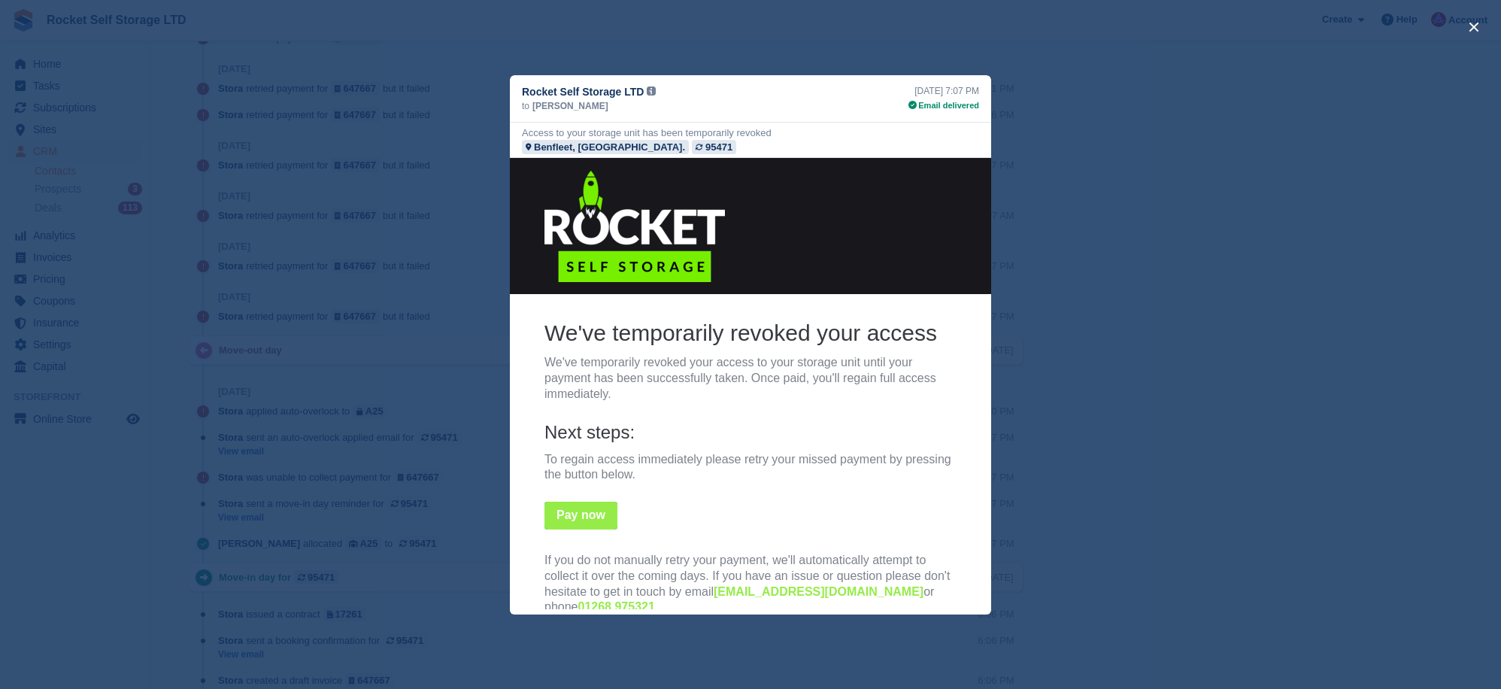
scroll to position [0, 0]
click at [481, 325] on div "close" at bounding box center [750, 344] width 1501 height 689
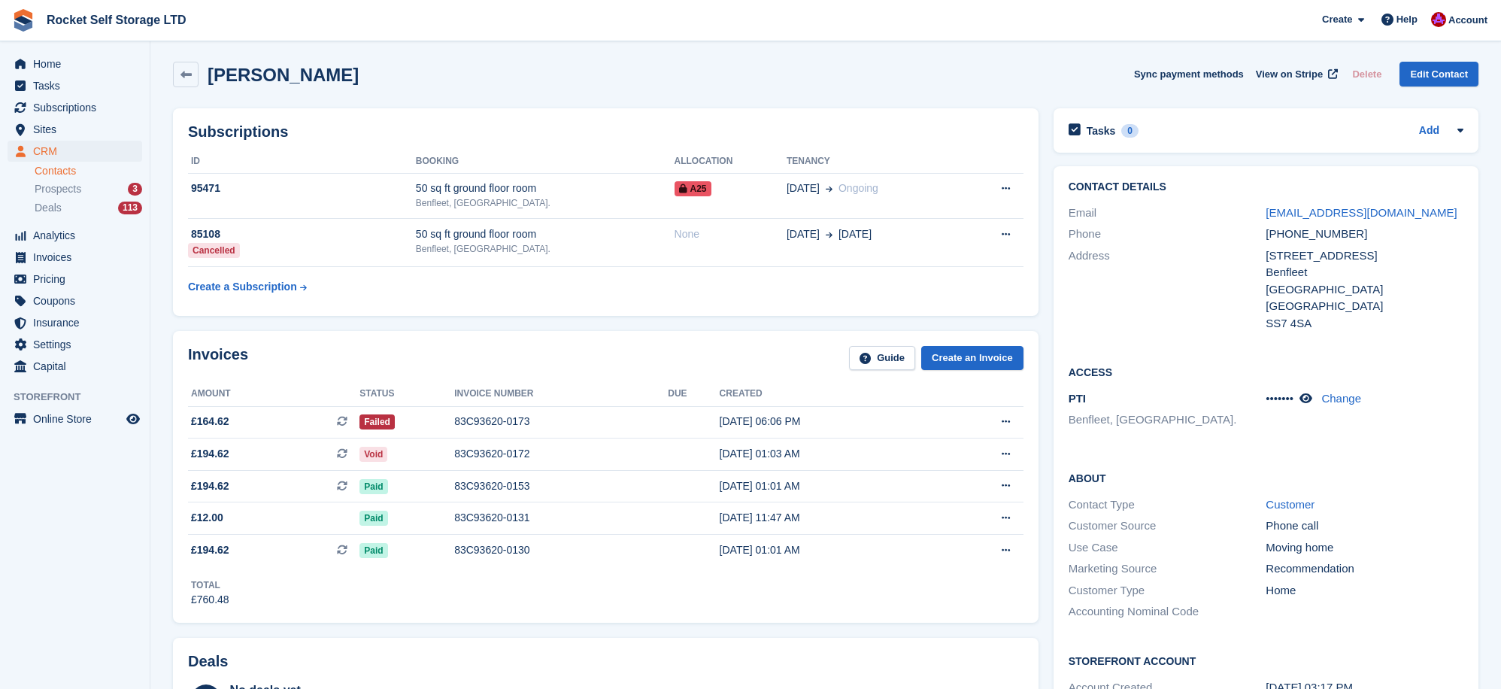
scroll to position [5, 0]
click at [1181, 68] on button "Sync payment methods" at bounding box center [1189, 72] width 110 height 25
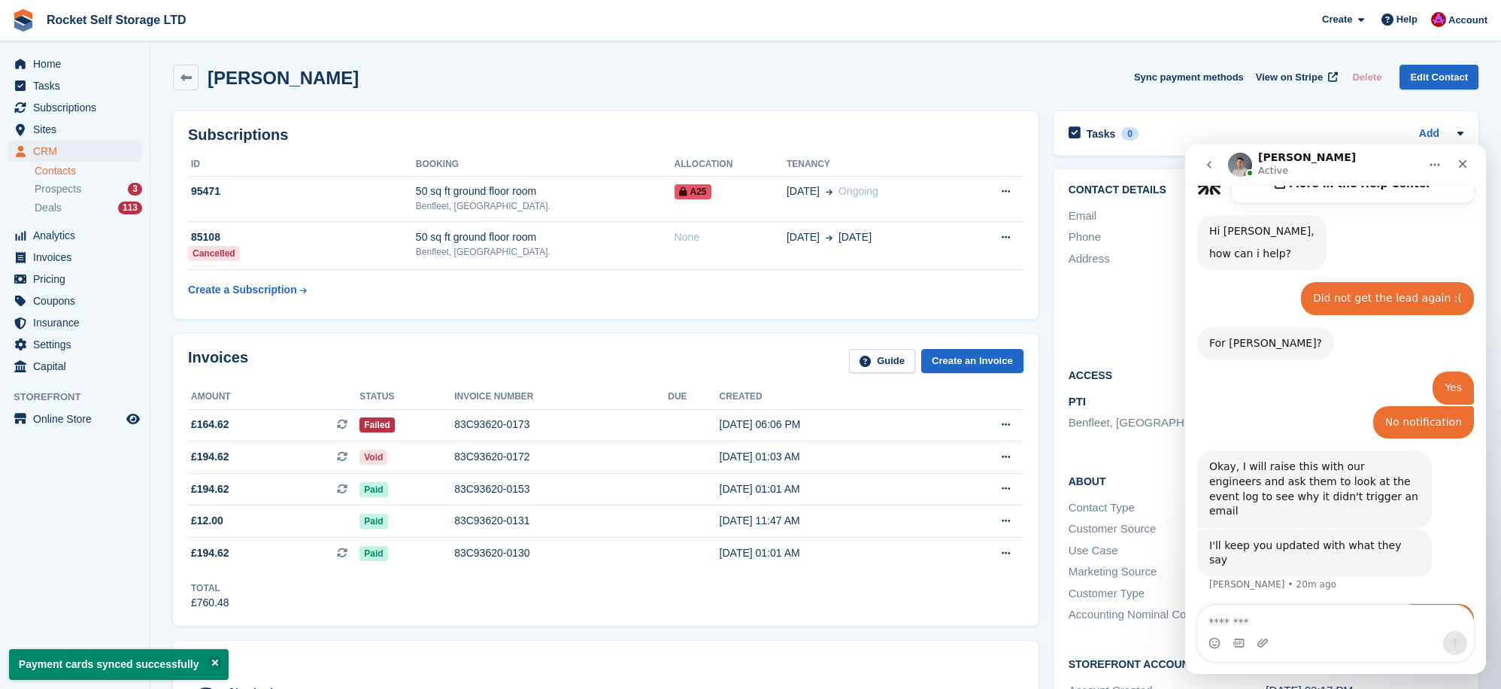
scroll to position [633, 0]
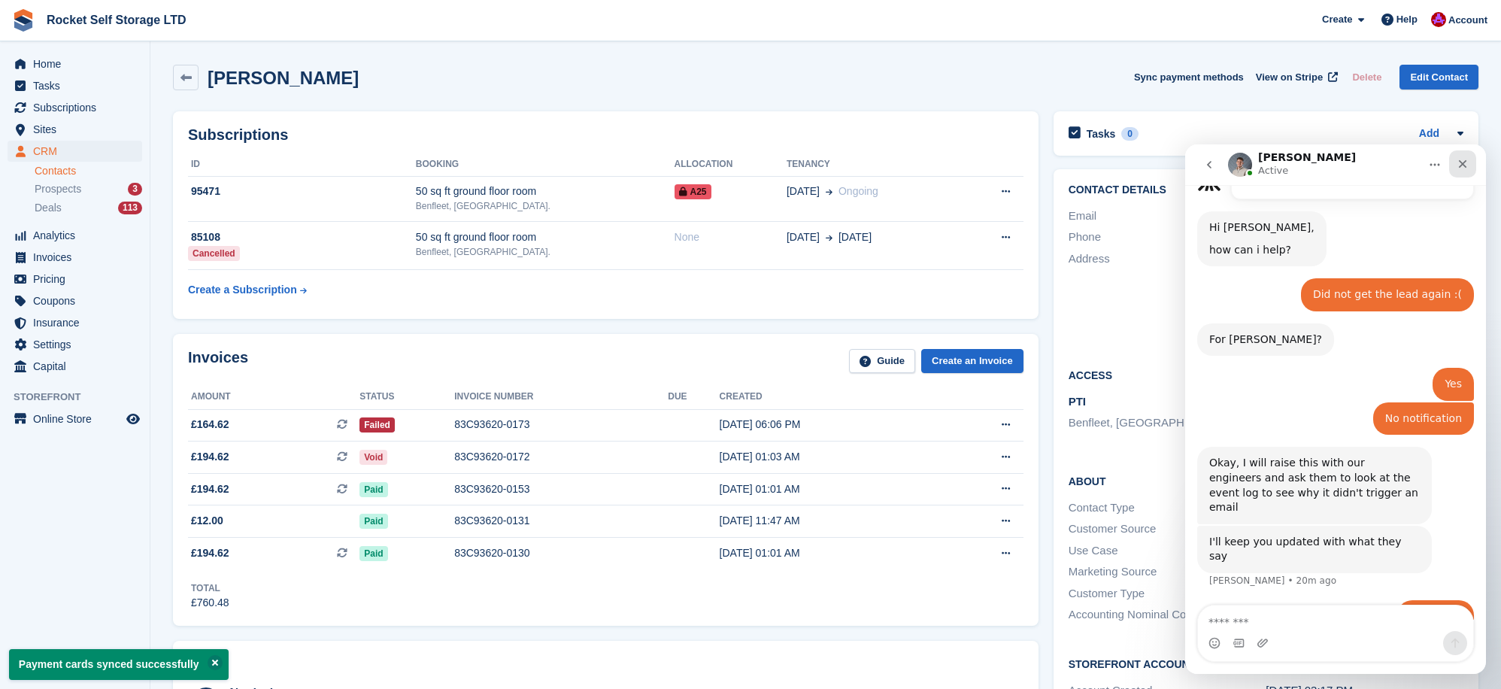
click at [1458, 163] on icon "Close" at bounding box center [1463, 164] width 12 height 12
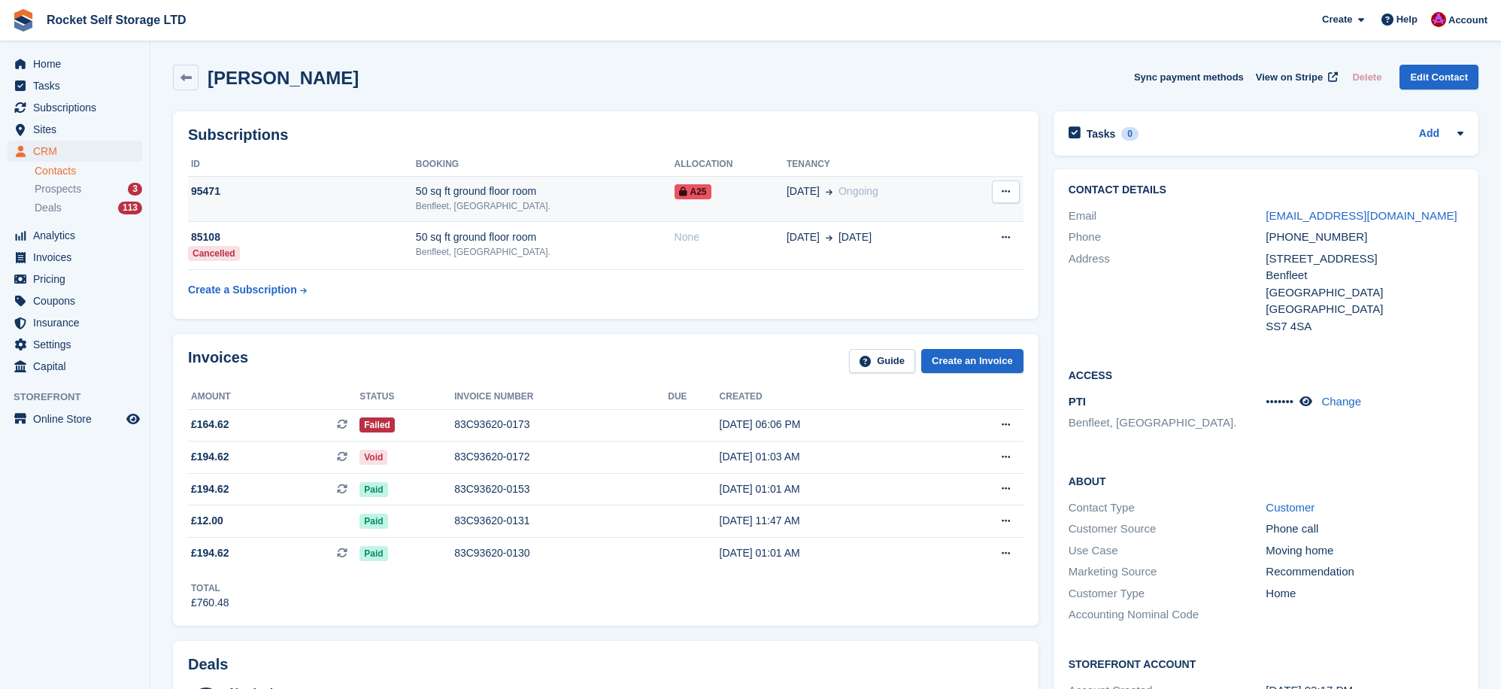
click at [1002, 196] on icon at bounding box center [1006, 192] width 8 height 10
click at [640, 299] on table "ID Booking Allocation Tenancy 95471 50 sq ft ground floor room Benfleet, Essex.…" at bounding box center [606, 228] width 836 height 151
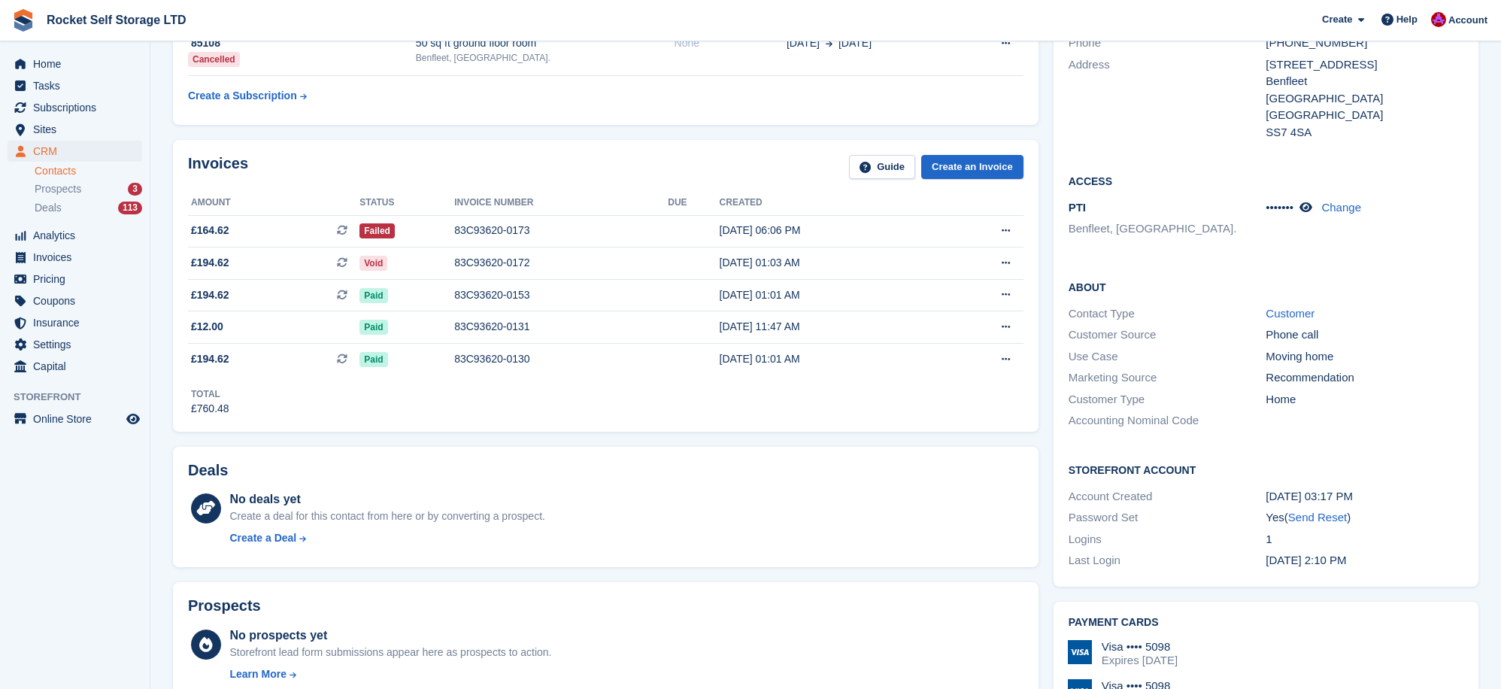
scroll to position [187, 0]
